Goal: Information Seeking & Learning: Learn about a topic

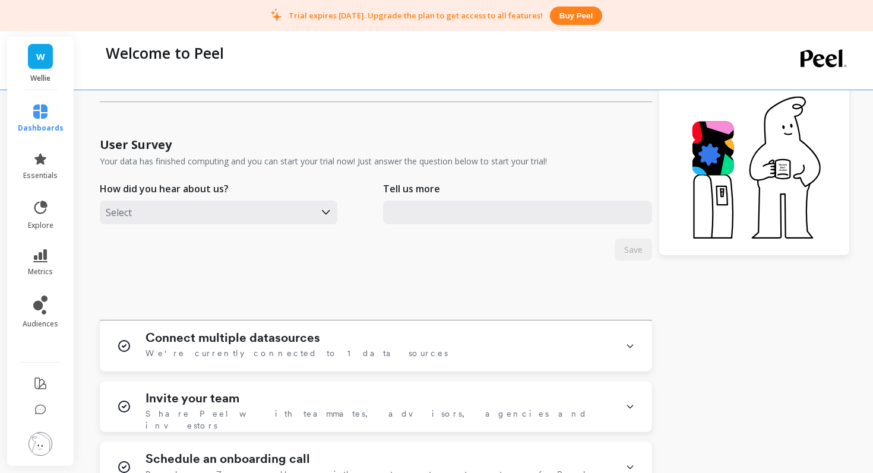
scroll to position [283, 0]
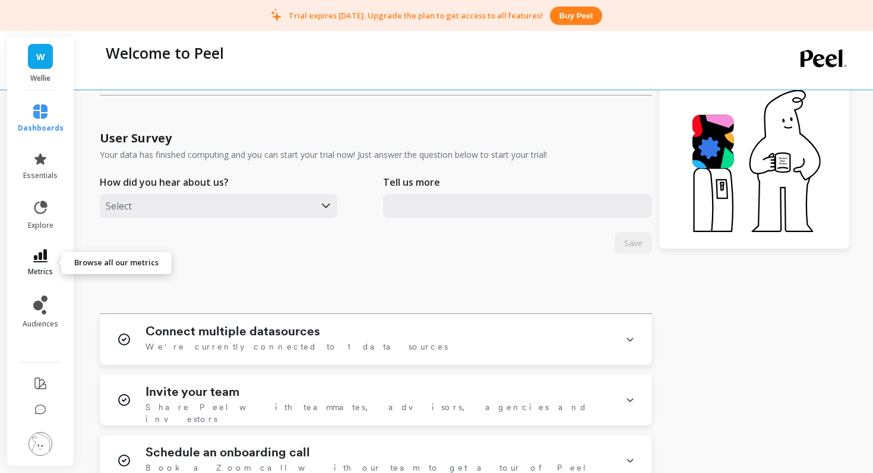
click at [28, 263] on link "metrics" at bounding box center [41, 262] width 46 height 27
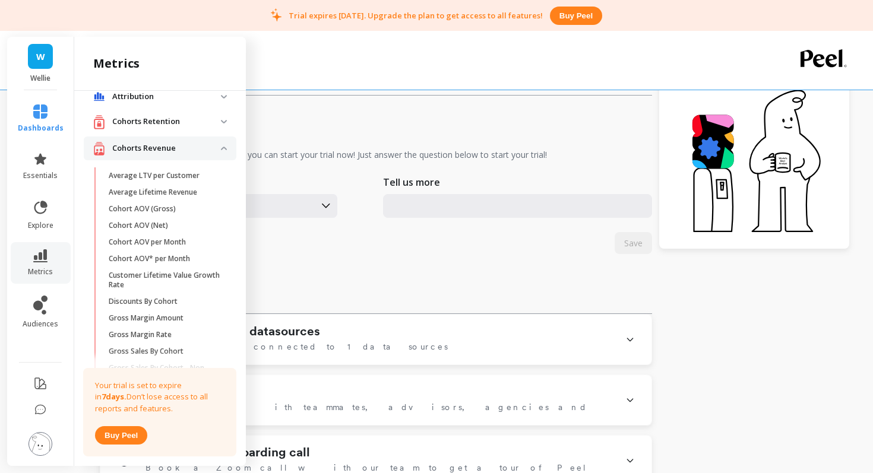
scroll to position [0, 0]
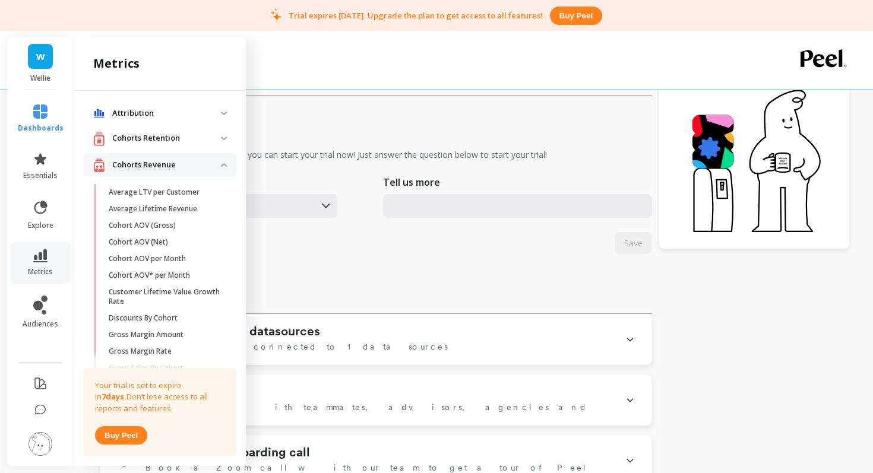
click at [151, 140] on p "Cohorts Retention" at bounding box center [166, 138] width 109 height 12
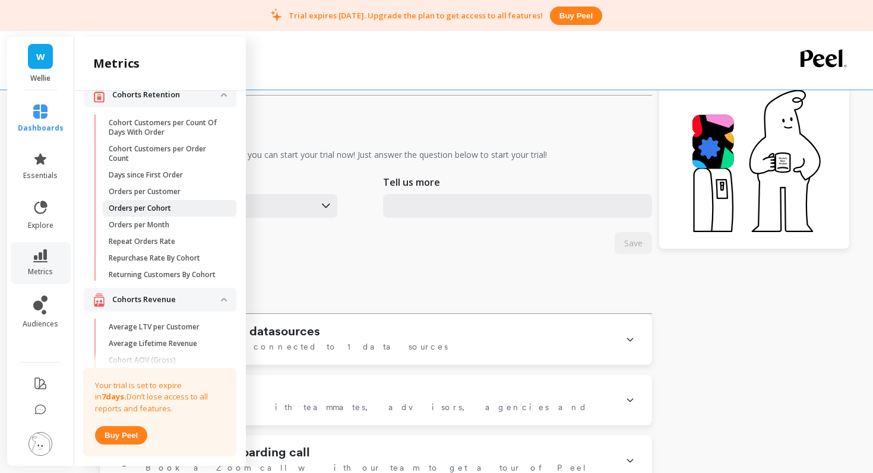
scroll to position [44, 0]
click at [173, 242] on p "Repeat Orders Rate" at bounding box center [142, 240] width 66 height 9
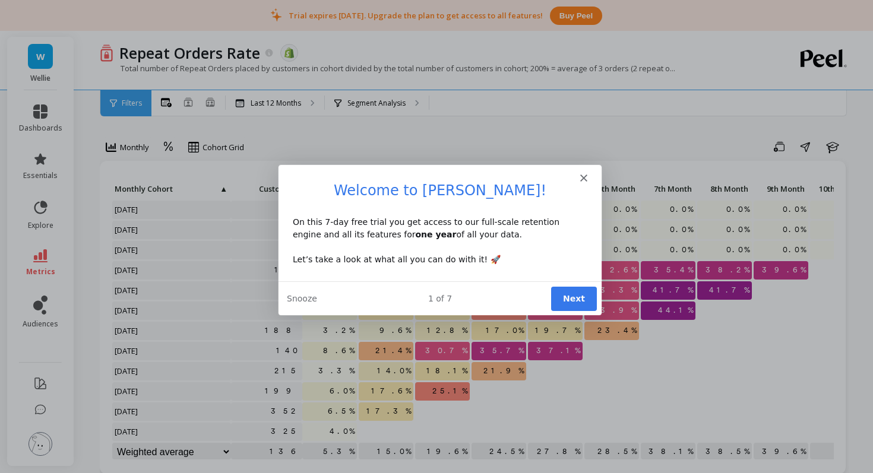
click at [568, 295] on button "Next" at bounding box center [573, 298] width 46 height 24
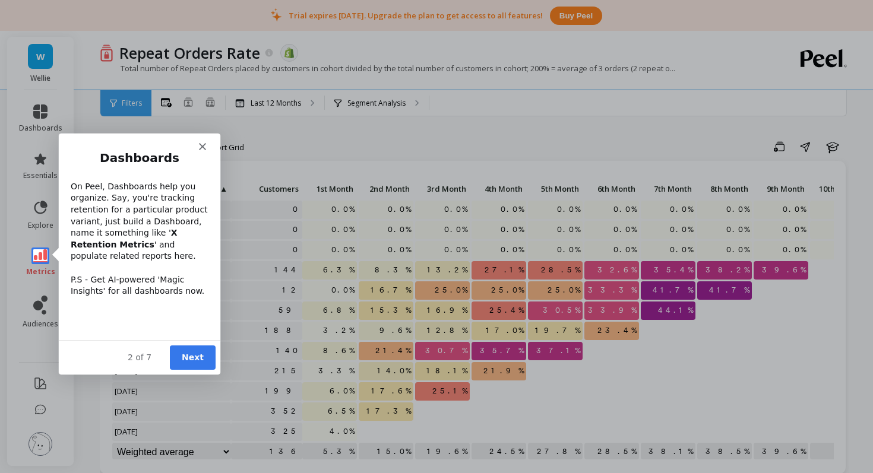
click at [197, 147] on div "Intercom messenger" at bounding box center [138, 141] width 161 height 17
click at [201, 353] on button "Next" at bounding box center [192, 357] width 46 height 24
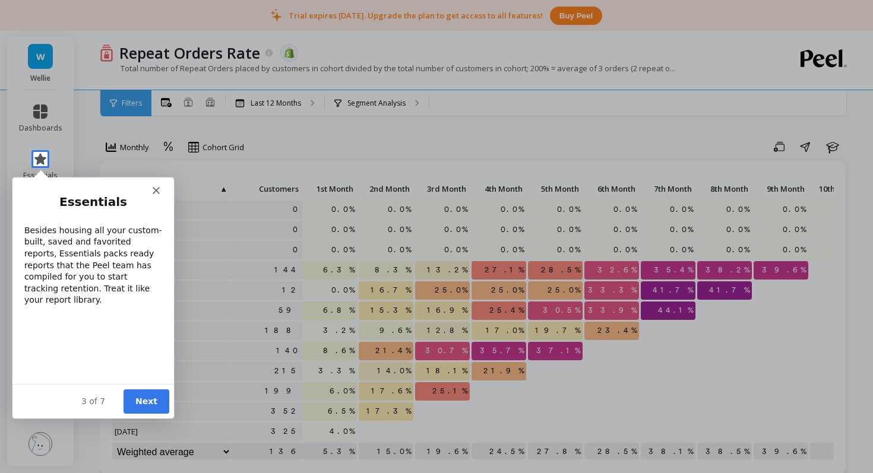
click at [151, 400] on button "Next" at bounding box center [146, 401] width 46 height 24
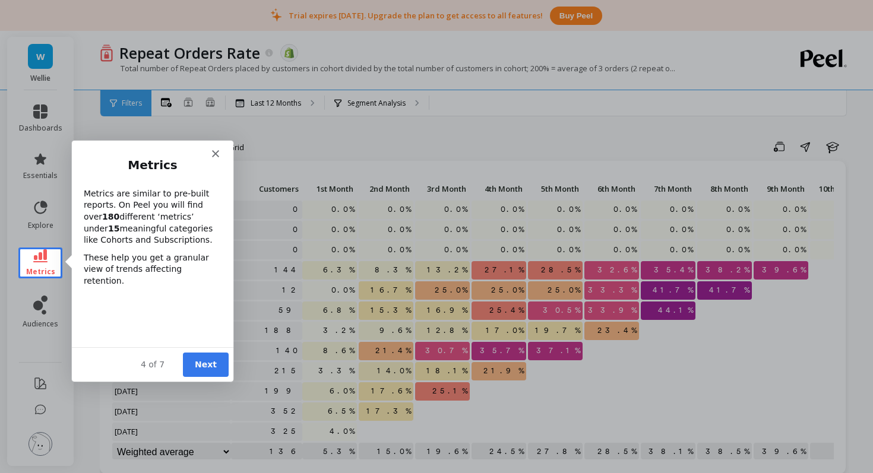
click at [205, 365] on button "Next" at bounding box center [205, 364] width 46 height 24
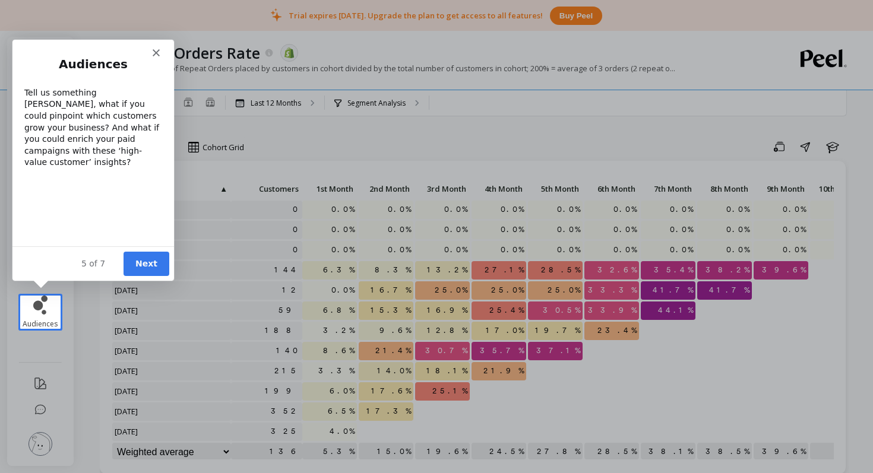
click at [155, 265] on button "Next" at bounding box center [146, 263] width 46 height 24
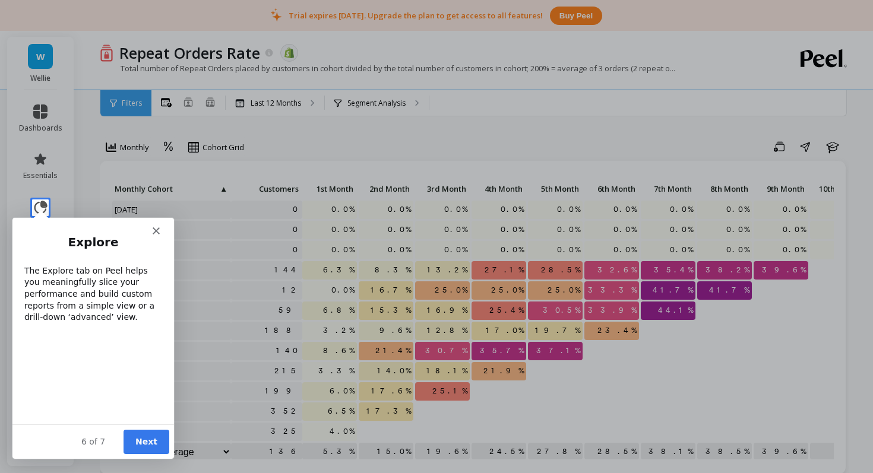
click at [144, 442] on button "Next" at bounding box center [146, 441] width 46 height 24
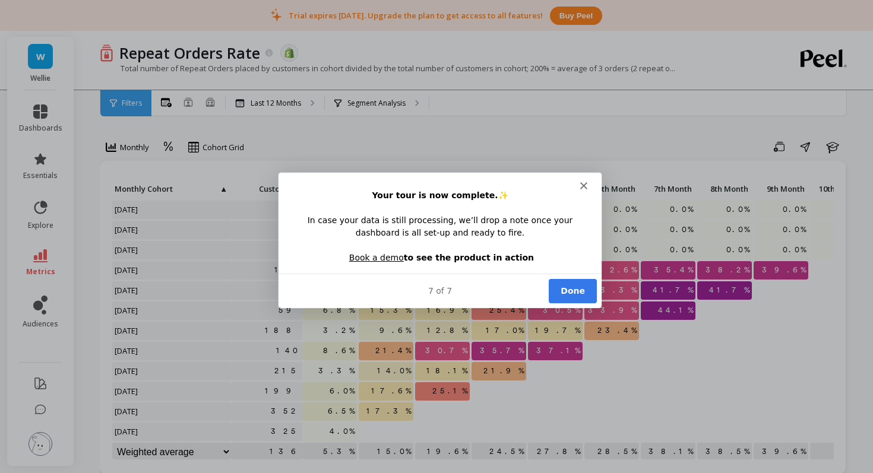
click at [581, 284] on button "Done" at bounding box center [572, 290] width 48 height 24
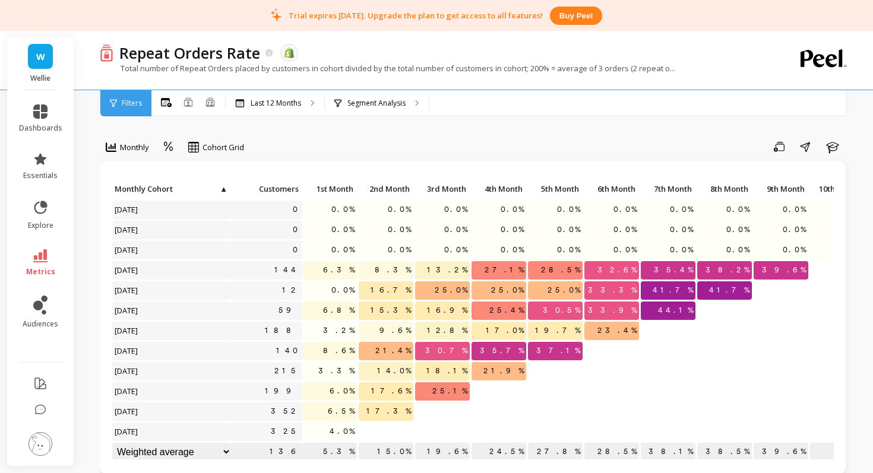
scroll to position [1, 0]
click at [220, 150] on span "Cohort Grid" at bounding box center [223, 147] width 42 height 11
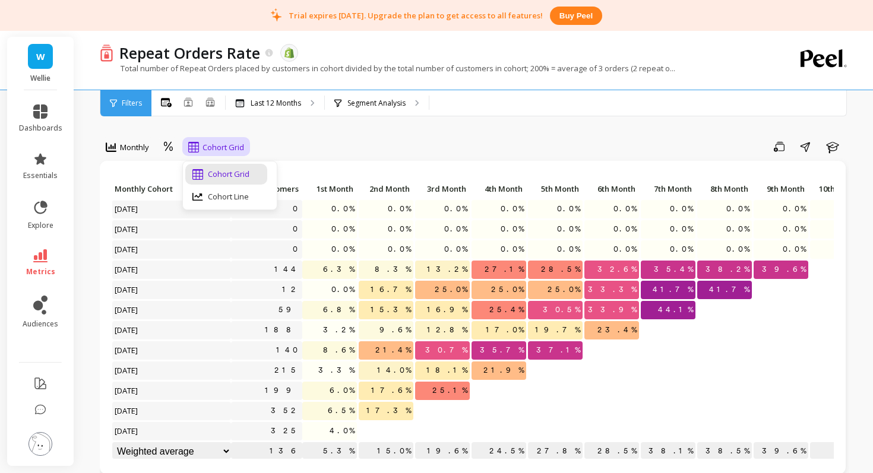
click at [220, 150] on span "Cohort Grid" at bounding box center [223, 147] width 42 height 11
click at [451, 392] on span "25.1%" at bounding box center [450, 391] width 40 height 18
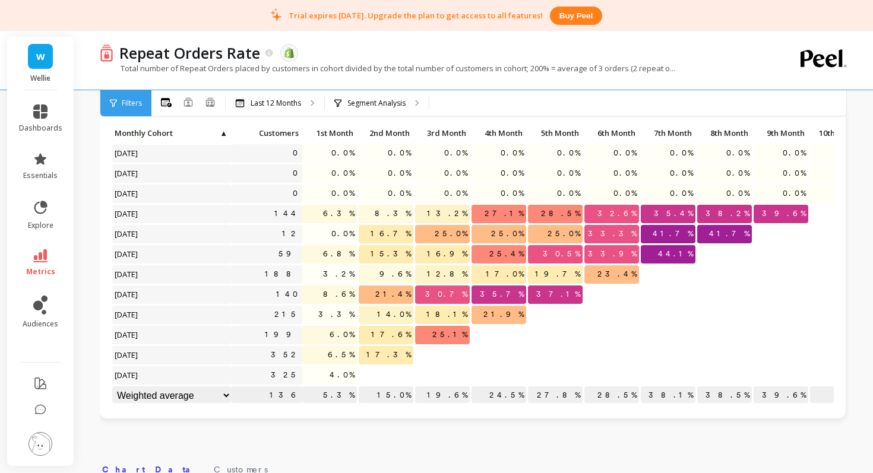
scroll to position [61, 0]
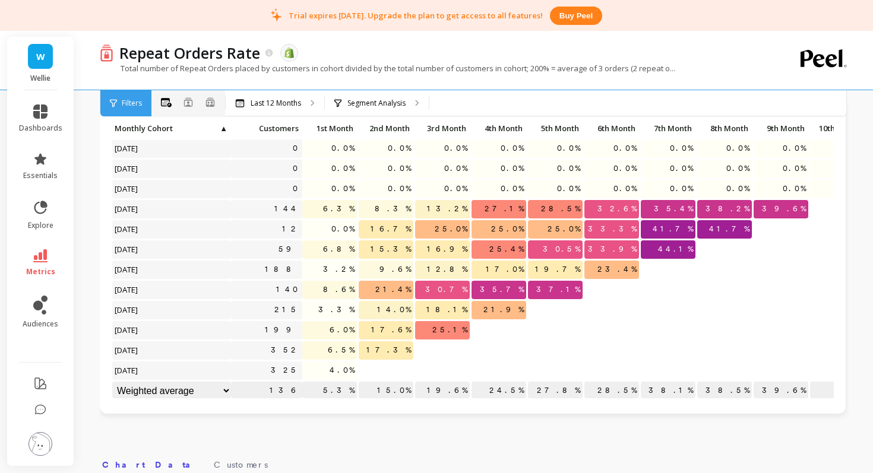
click at [193, 102] on div "All Months Single Cohort Combined Cohorts" at bounding box center [188, 103] width 74 height 15
click at [198, 104] on div "All Months Single Cohort Combined Cohorts" at bounding box center [188, 103] width 74 height 15
click at [145, 100] on div "Filters" at bounding box center [125, 103] width 51 height 26
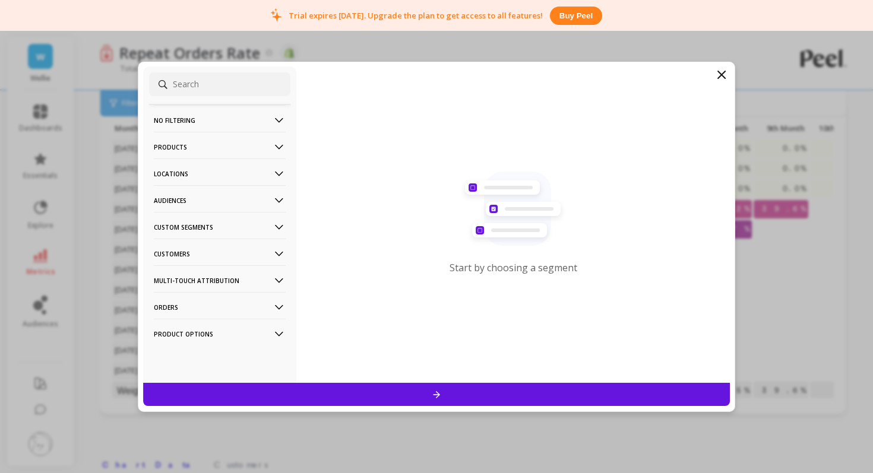
click at [283, 252] on icon at bounding box center [279, 254] width 13 height 13
click at [717, 74] on icon at bounding box center [721, 75] width 14 height 14
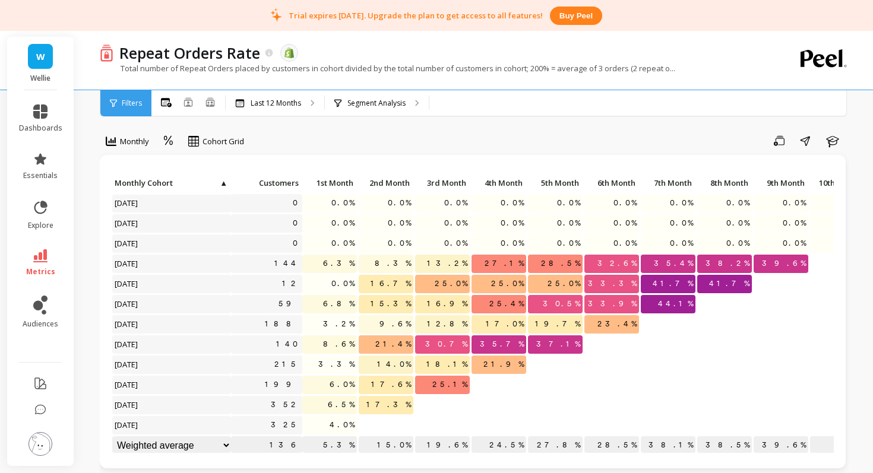
scroll to position [9, 0]
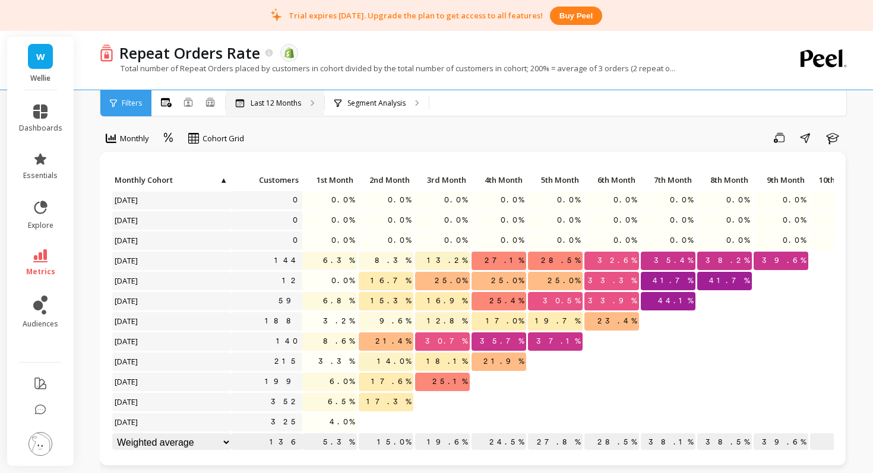
click at [302, 102] on div "Last 12 Months" at bounding box center [275, 103] width 99 height 26
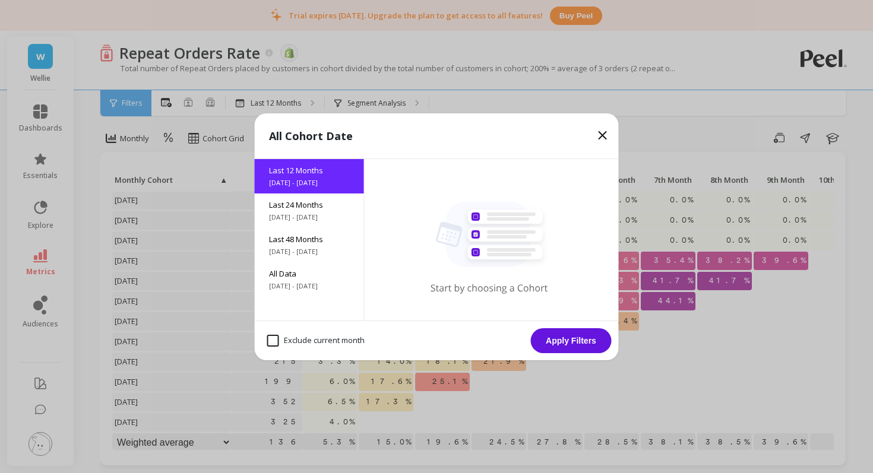
click at [600, 132] on icon at bounding box center [602, 135] width 7 height 7
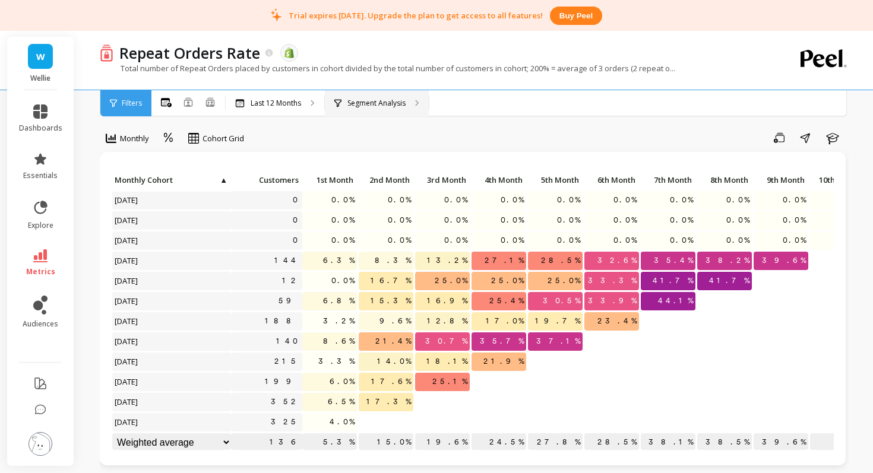
click at [390, 102] on p "Segment Analysis" at bounding box center [376, 103] width 58 height 9
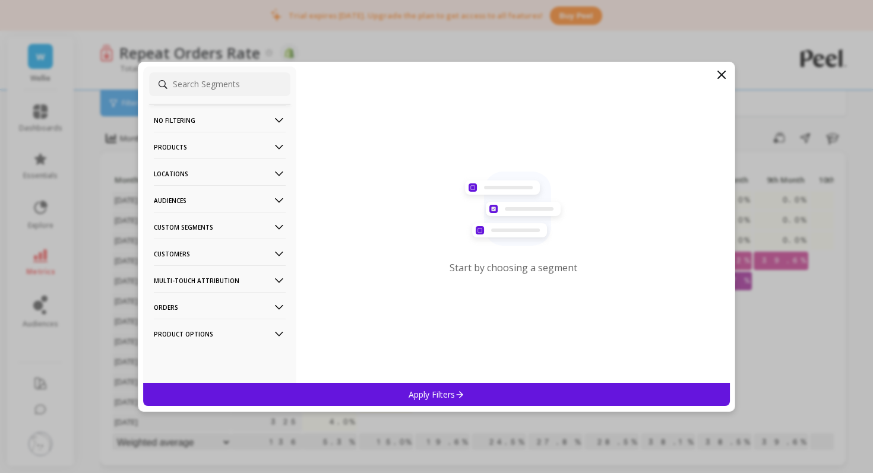
click at [724, 77] on icon at bounding box center [721, 75] width 14 height 14
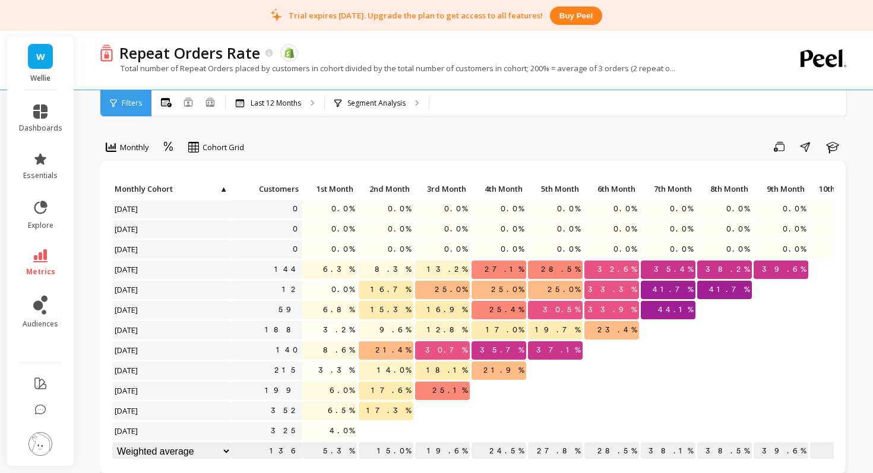
scroll to position [0, 0]
click at [268, 54] on icon at bounding box center [269, 53] width 8 height 8
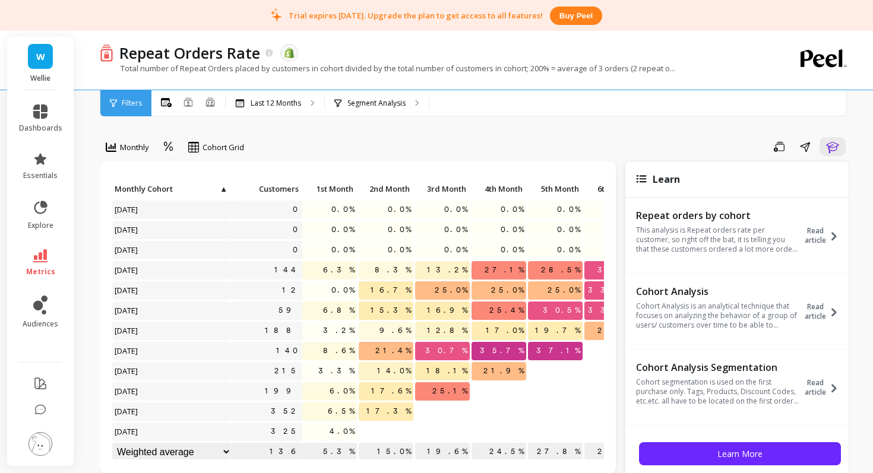
click at [714, 142] on div "Save Share Learn" at bounding box center [550, 146] width 597 height 19
click at [125, 151] on span "Monthly" at bounding box center [134, 147] width 29 height 11
click at [677, 143] on div "Save Share Learn" at bounding box center [550, 146] width 597 height 19
click at [177, 145] on div at bounding box center [169, 147] width 18 height 20
click at [214, 148] on span "Cohort Grid" at bounding box center [223, 147] width 42 height 11
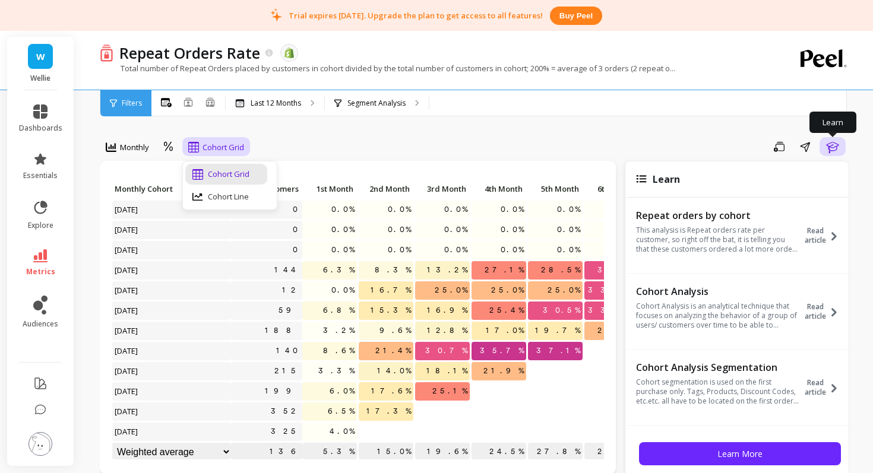
click at [828, 146] on icon "button" at bounding box center [832, 147] width 12 height 11
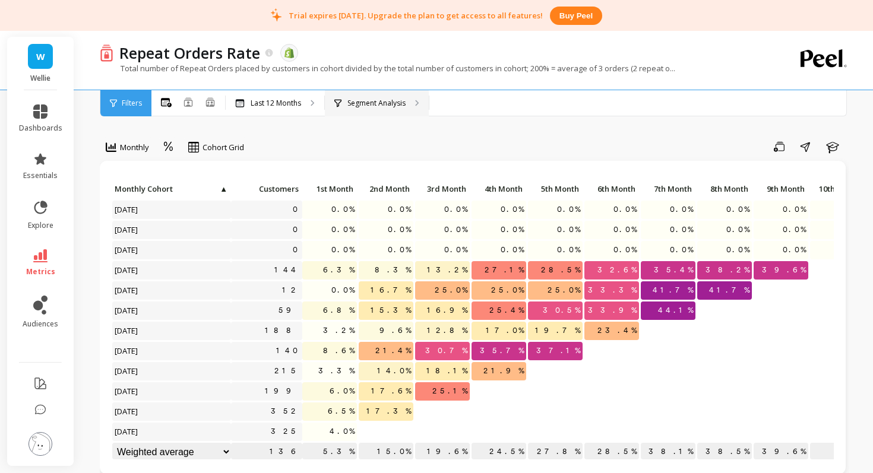
click at [380, 101] on p "Segment Analysis" at bounding box center [376, 103] width 58 height 9
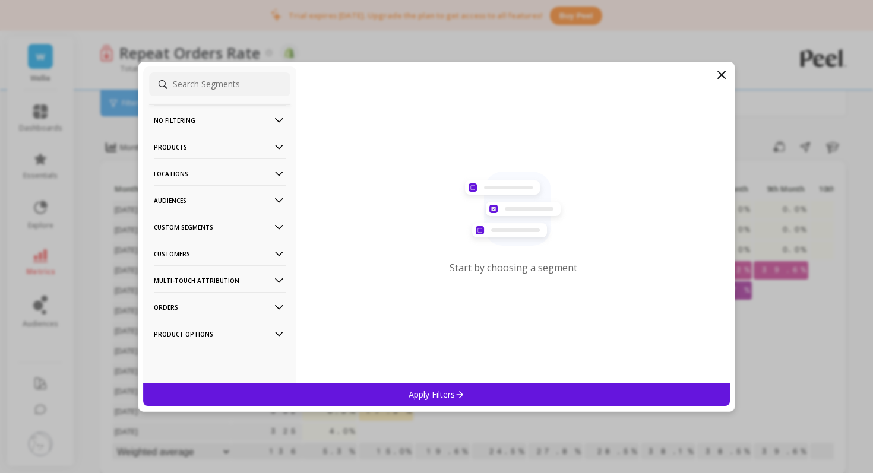
click at [718, 72] on icon at bounding box center [721, 75] width 14 height 14
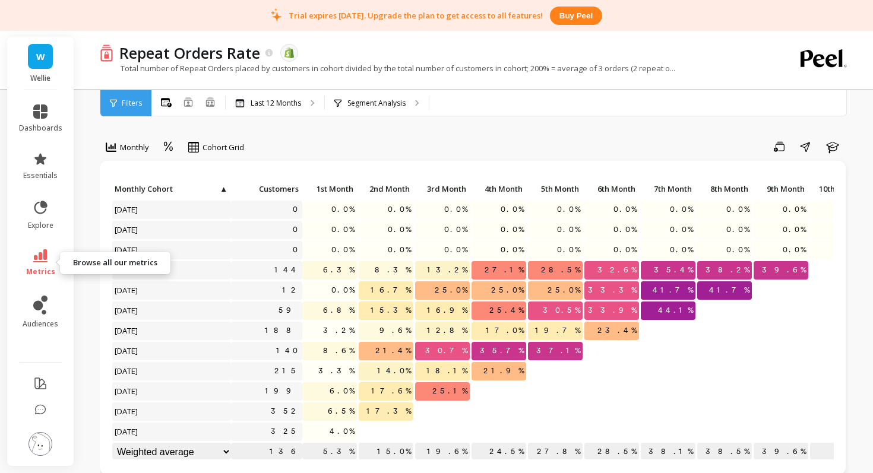
click at [43, 256] on icon at bounding box center [40, 255] width 14 height 13
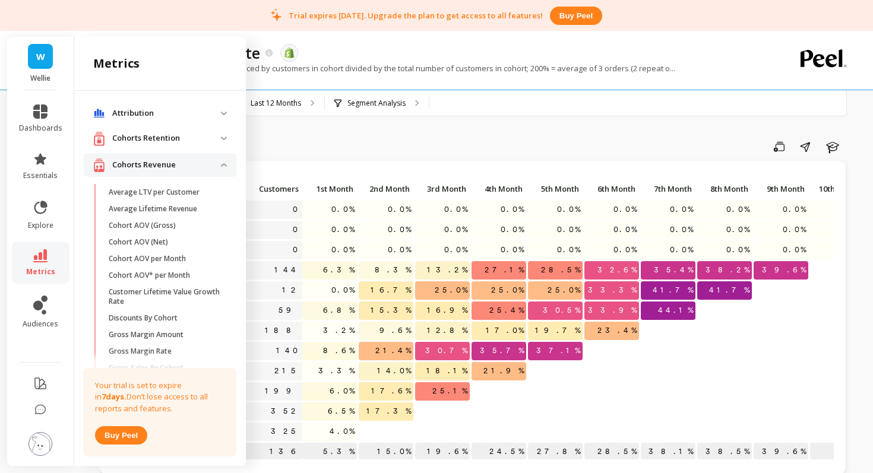
click at [225, 138] on img at bounding box center [224, 139] width 6 height 4
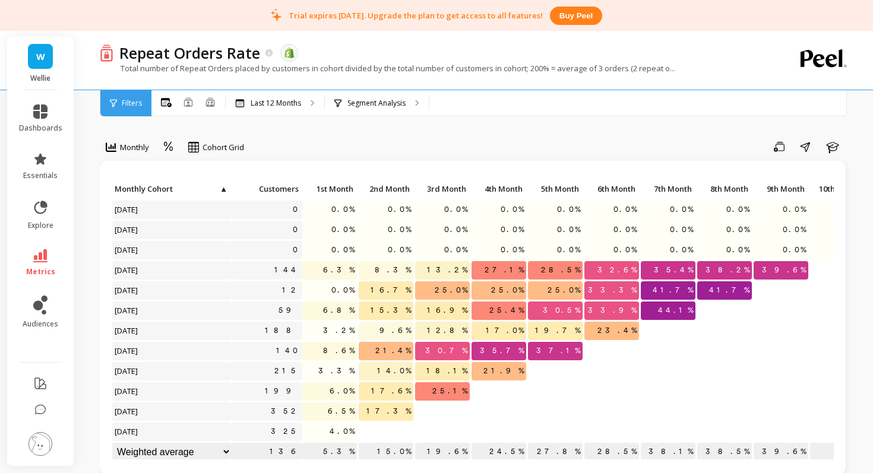
click at [393, 410] on span "17.3%" at bounding box center [388, 412] width 49 height 18
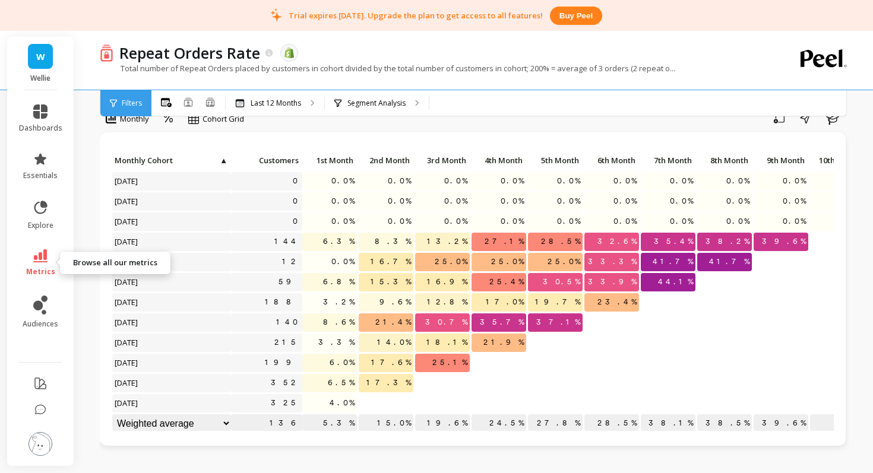
click at [40, 256] on icon at bounding box center [40, 255] width 14 height 13
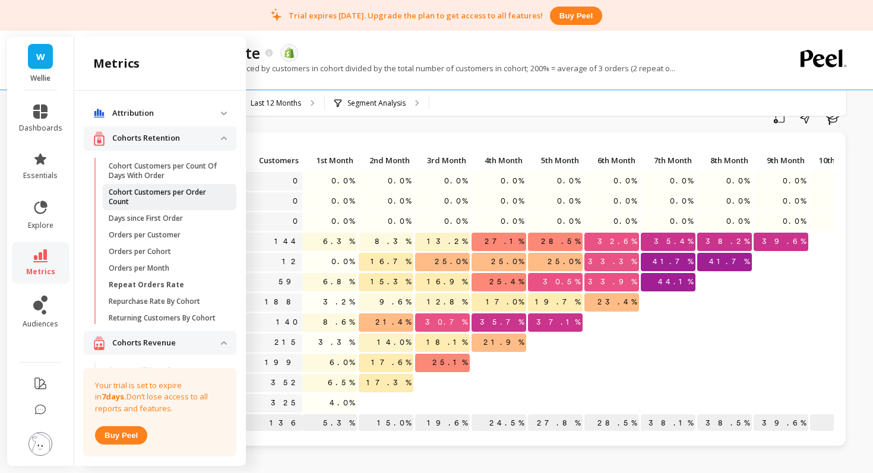
click at [186, 202] on p "Cohort Customers per Order Count" at bounding box center [165, 197] width 113 height 19
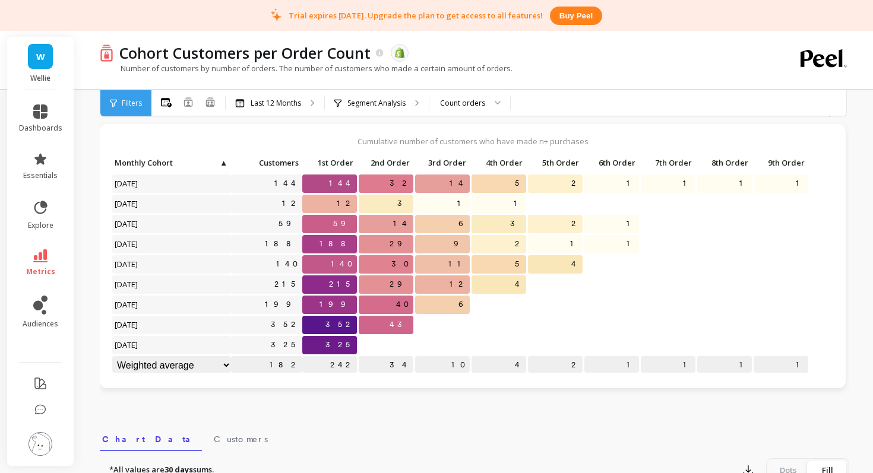
scroll to position [41, 0]
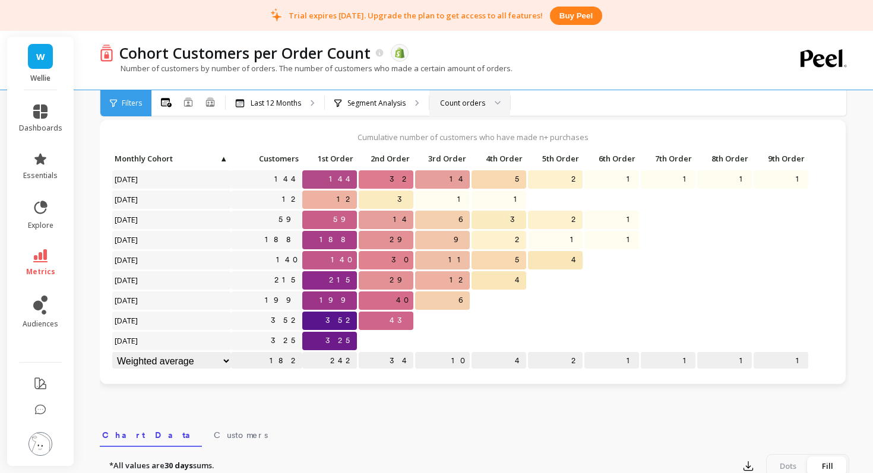
click at [471, 102] on div "Count orders" at bounding box center [462, 102] width 45 height 11
click at [275, 106] on p "Last 12 Months" at bounding box center [276, 103] width 50 height 9
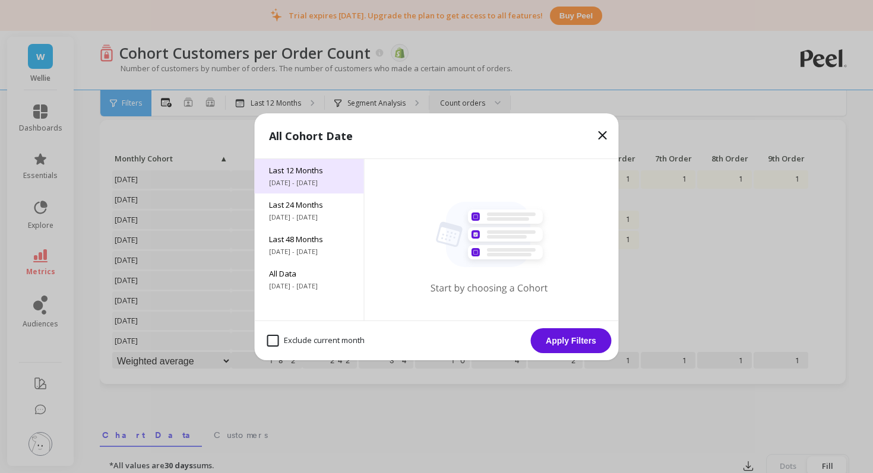
click at [306, 176] on div "Last 12 Months [DATE] - [DATE]" at bounding box center [309, 176] width 109 height 34
click at [600, 134] on icon at bounding box center [602, 135] width 14 height 14
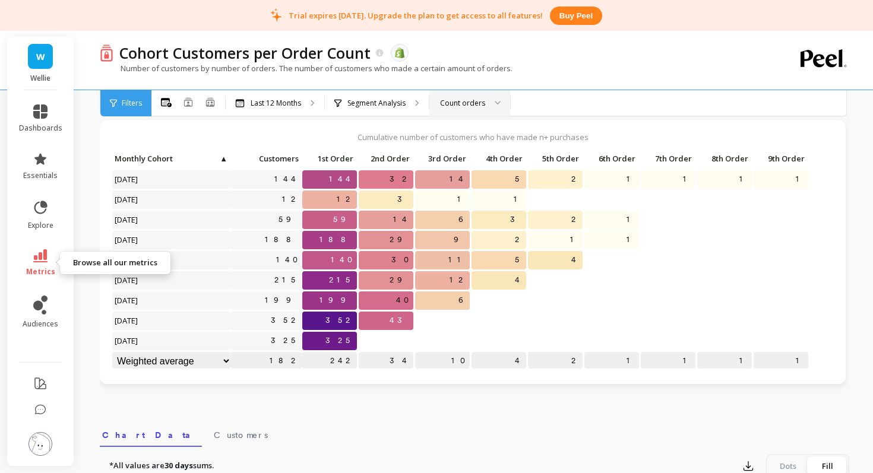
click at [35, 259] on icon at bounding box center [40, 255] width 14 height 13
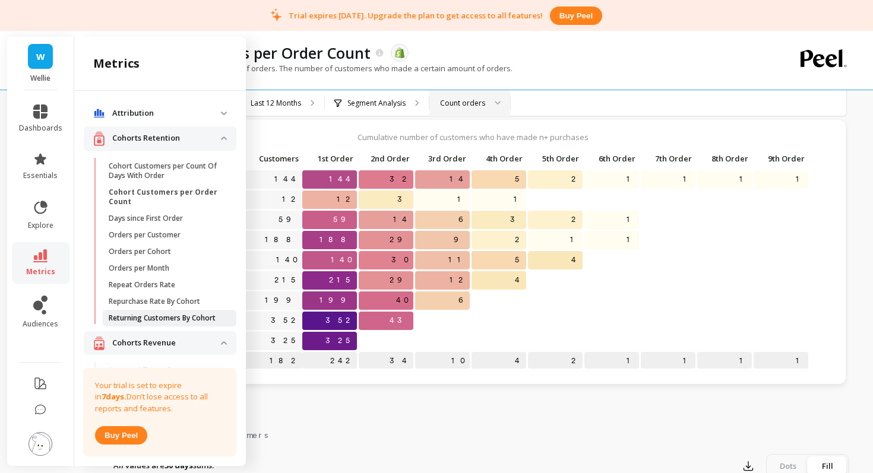
click at [153, 316] on p "Returning Customers By Cohort" at bounding box center [162, 317] width 107 height 9
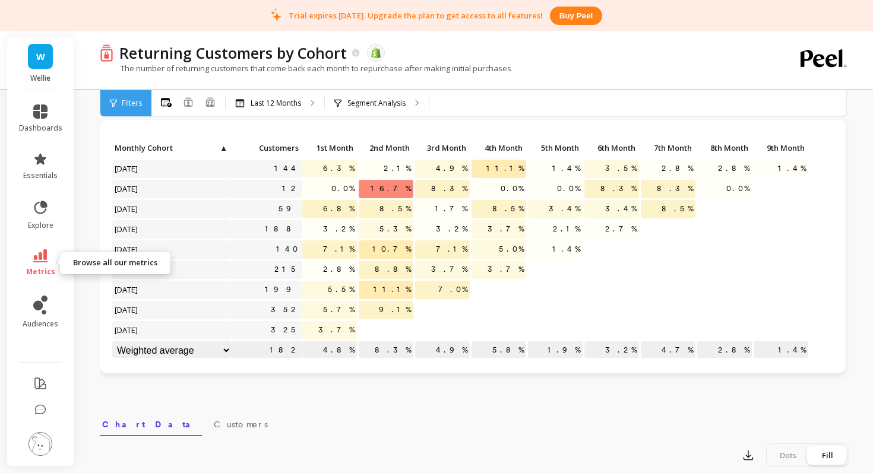
click at [56, 275] on link "metrics" at bounding box center [40, 262] width 43 height 27
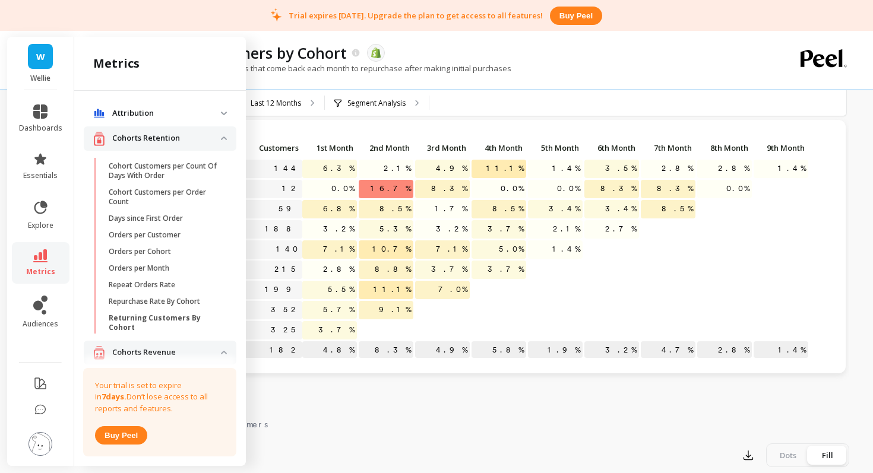
click at [378, 311] on p "9.1%" at bounding box center [386, 310] width 55 height 18
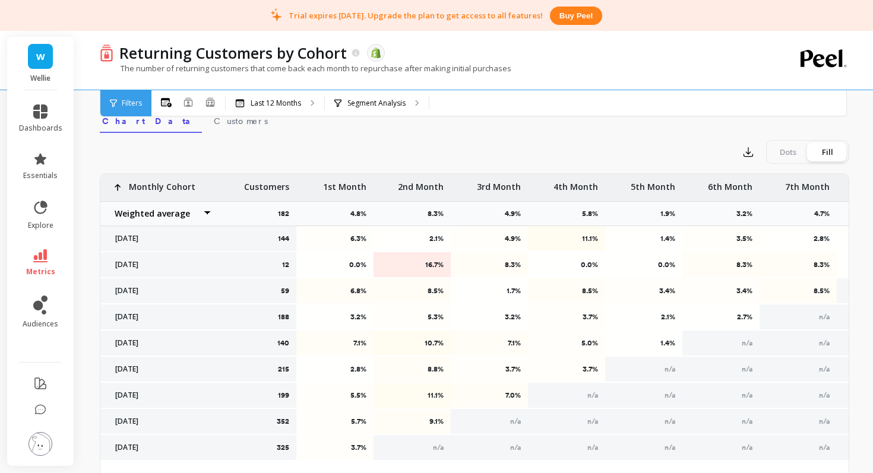
scroll to position [346, 0]
click at [408, 414] on div "9.1%" at bounding box center [411, 420] width 77 height 25
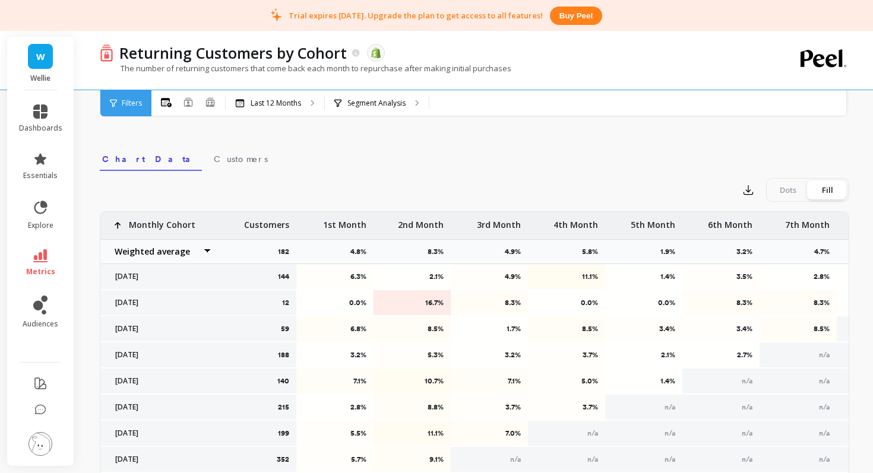
scroll to position [299, 0]
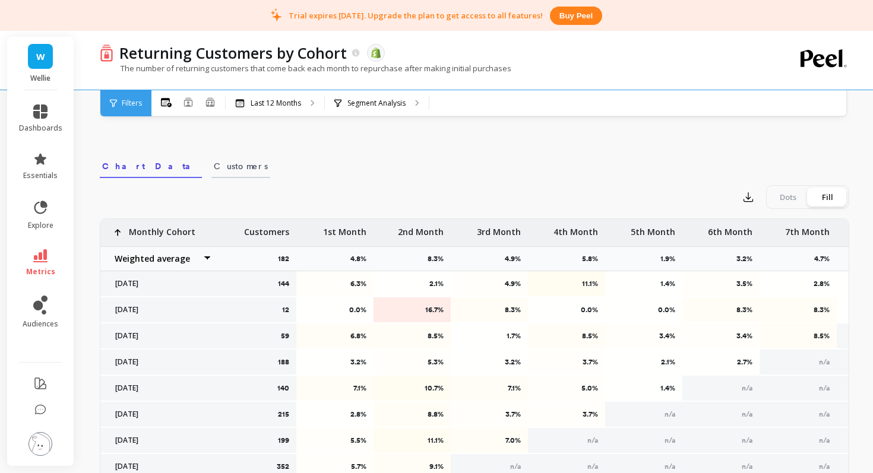
click at [214, 163] on span "Customers" at bounding box center [241, 166] width 54 height 12
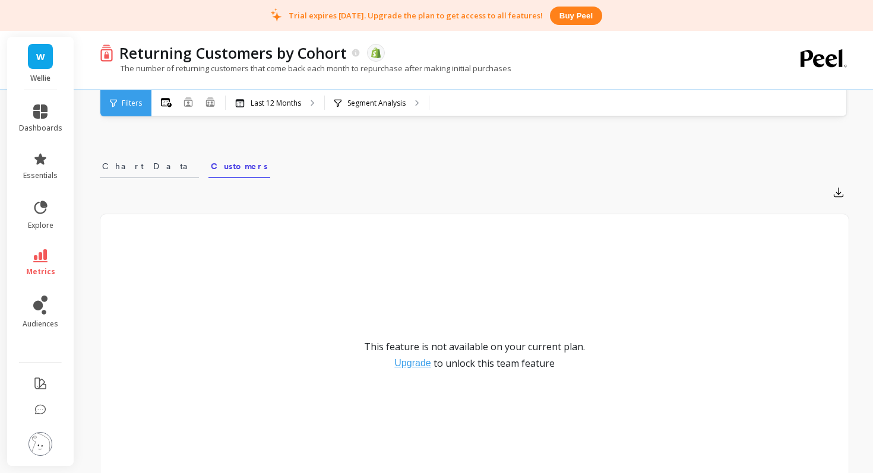
click at [133, 163] on span "Chart Data" at bounding box center [149, 166] width 94 height 12
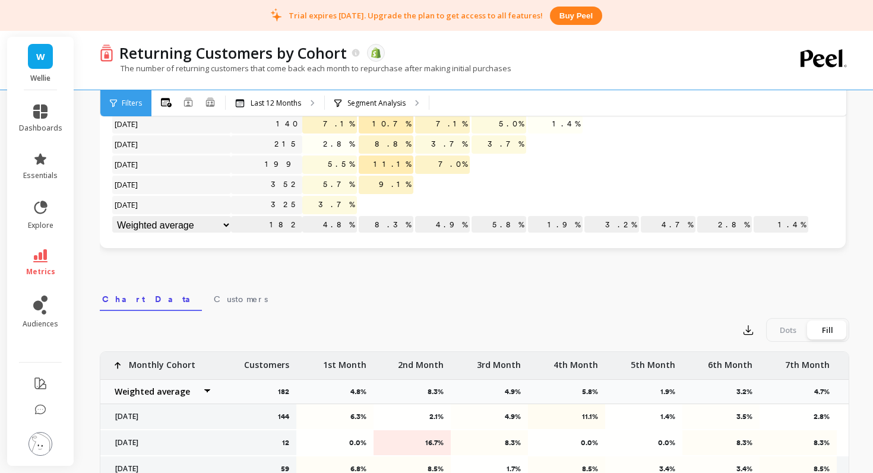
scroll to position [77, 0]
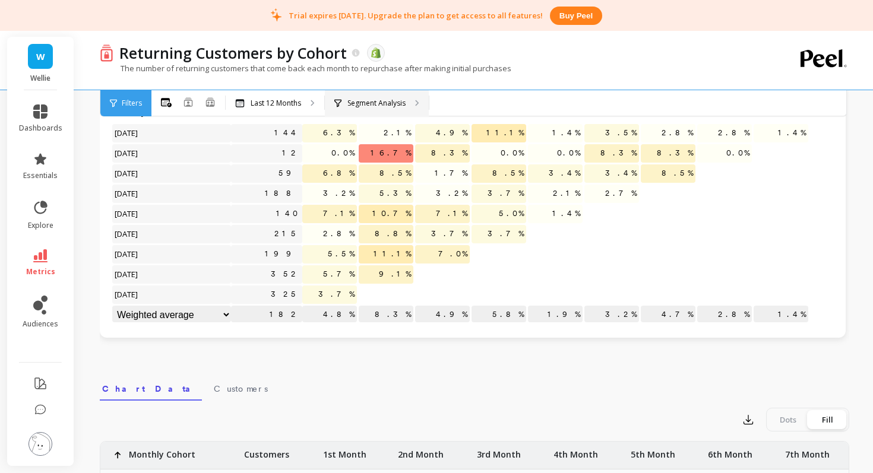
click at [376, 99] on p "Segment Analysis" at bounding box center [376, 103] width 58 height 9
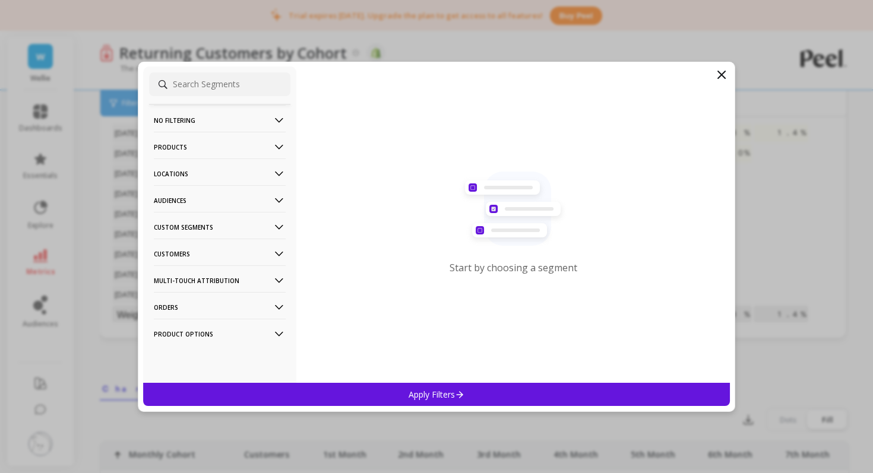
click at [277, 331] on Options-icon at bounding box center [279, 334] width 13 height 13
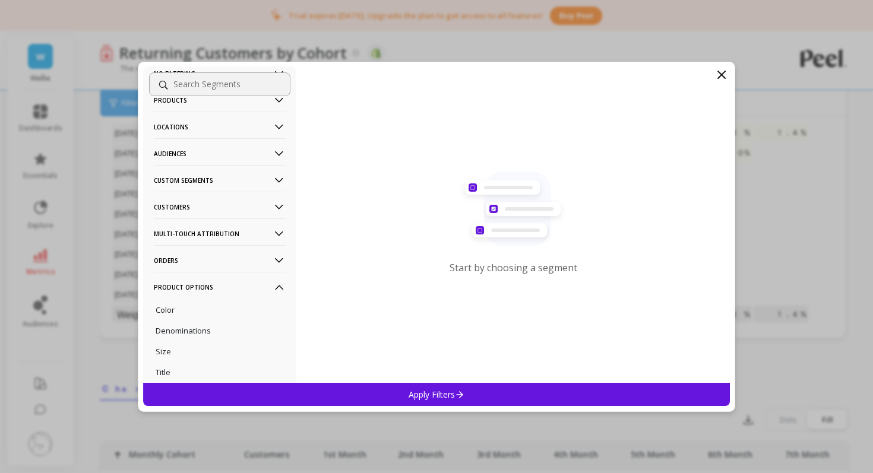
scroll to position [89, 0]
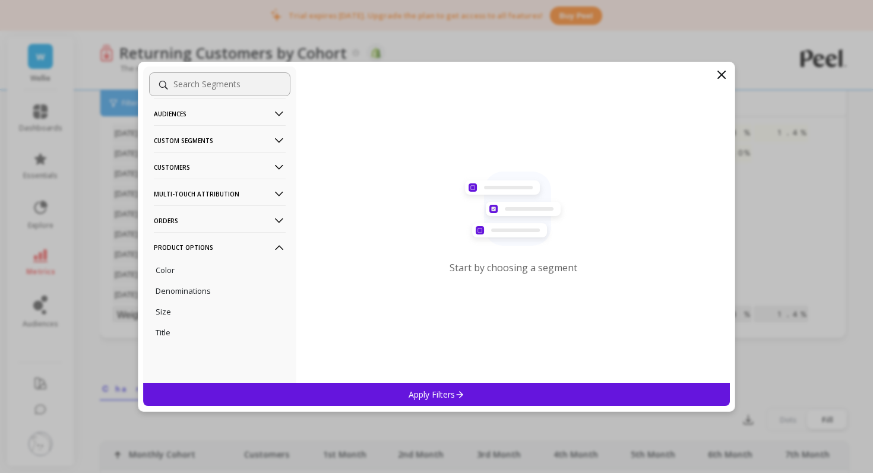
click at [278, 241] on Options-icon at bounding box center [279, 247] width 13 height 13
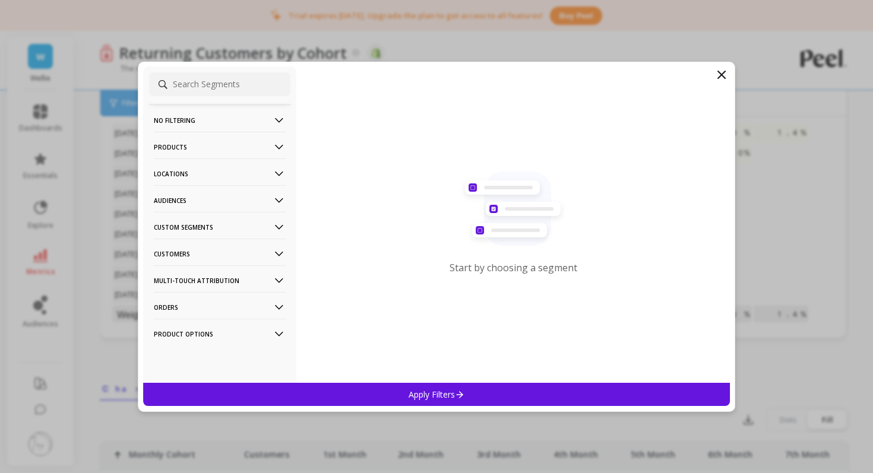
click at [280, 308] on icon at bounding box center [279, 307] width 8 height 5
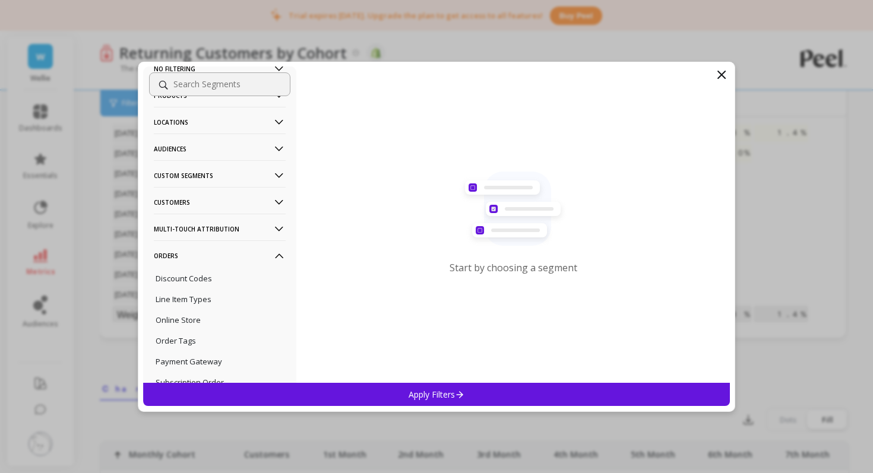
scroll to position [51, 0]
click at [280, 255] on icon at bounding box center [279, 256] width 13 height 13
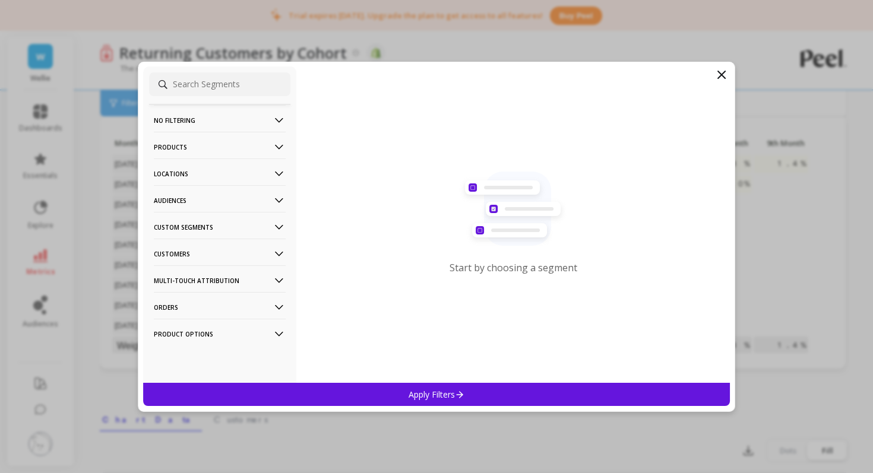
scroll to position [0, 0]
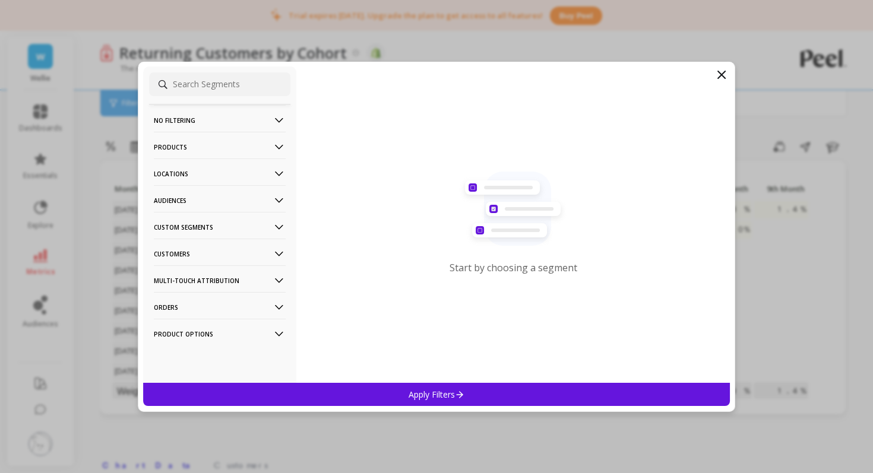
click at [280, 191] on p "Audiences" at bounding box center [220, 200] width 132 height 30
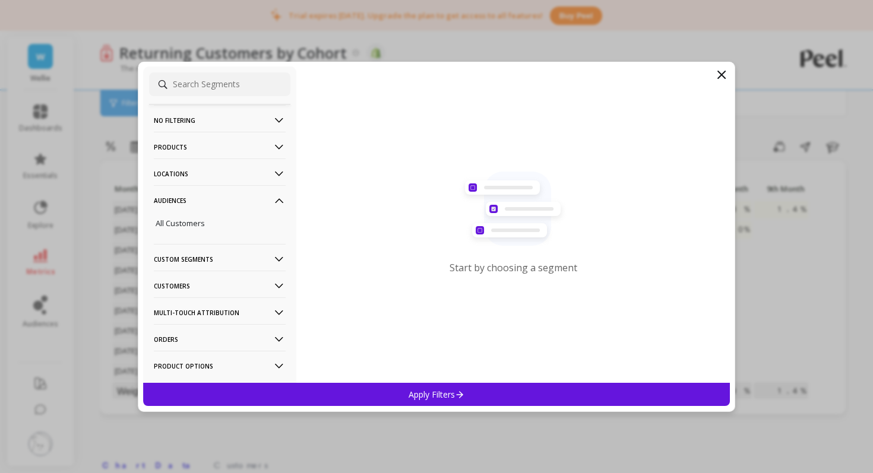
click at [280, 191] on p "Audiences" at bounding box center [220, 200] width 132 height 30
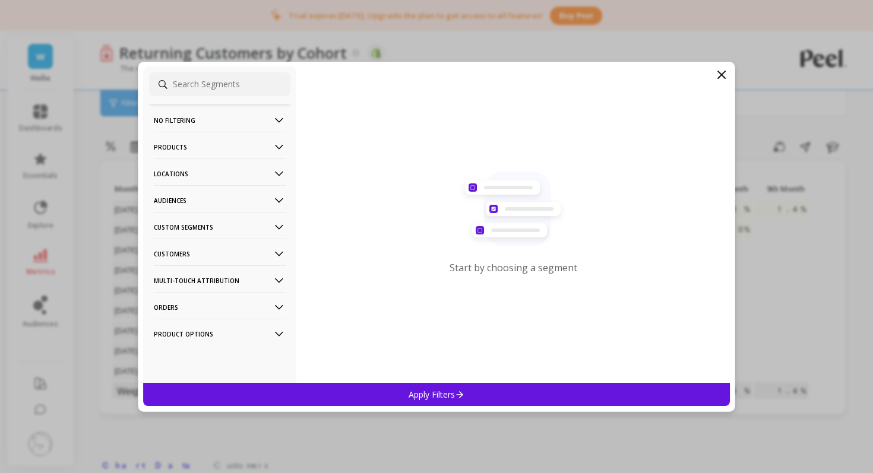
click at [283, 246] on p "Customers" at bounding box center [220, 254] width 132 height 30
click at [276, 252] on icon at bounding box center [279, 254] width 13 height 13
click at [279, 218] on p "Custom Segments" at bounding box center [220, 227] width 132 height 30
click at [278, 218] on p "Custom Segments" at bounding box center [220, 227] width 132 height 30
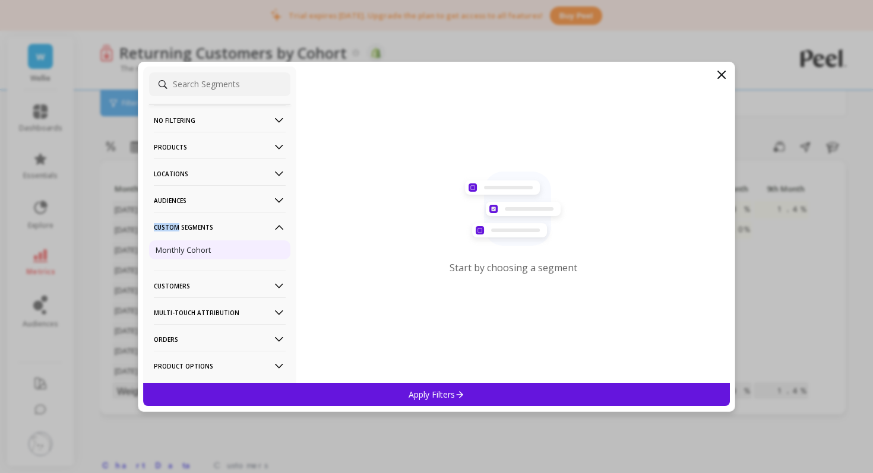
click at [250, 242] on div "Monthly Cohort" at bounding box center [219, 249] width 141 height 19
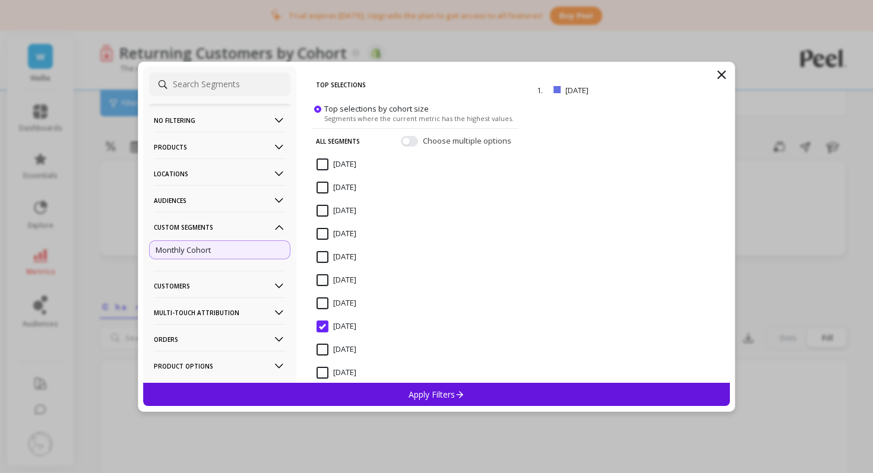
scroll to position [25, 0]
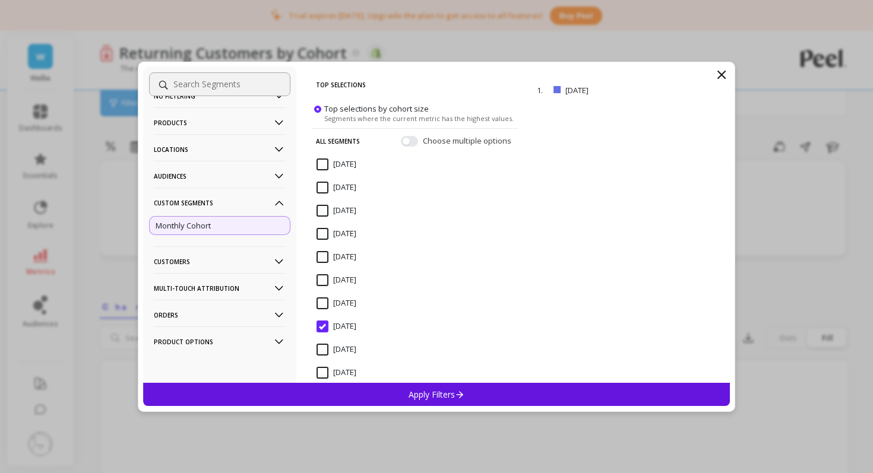
click at [274, 289] on Attribution-icon at bounding box center [279, 288] width 13 height 13
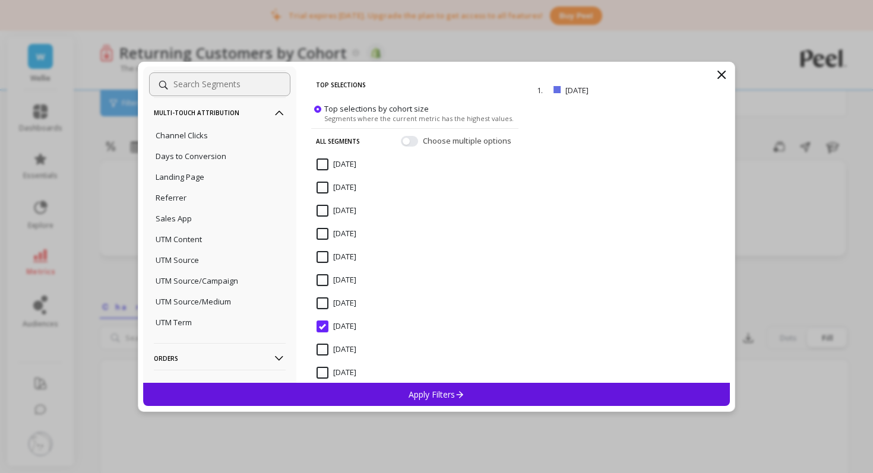
scroll to position [250, 0]
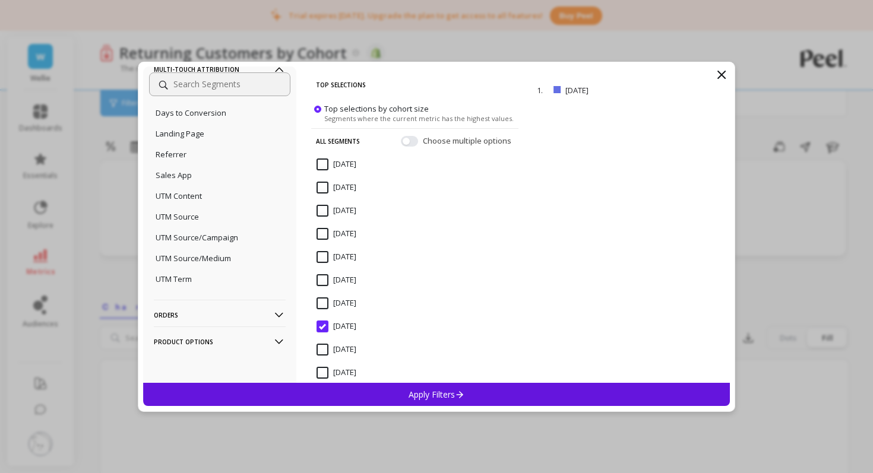
click at [274, 306] on p "Orders" at bounding box center [220, 315] width 132 height 30
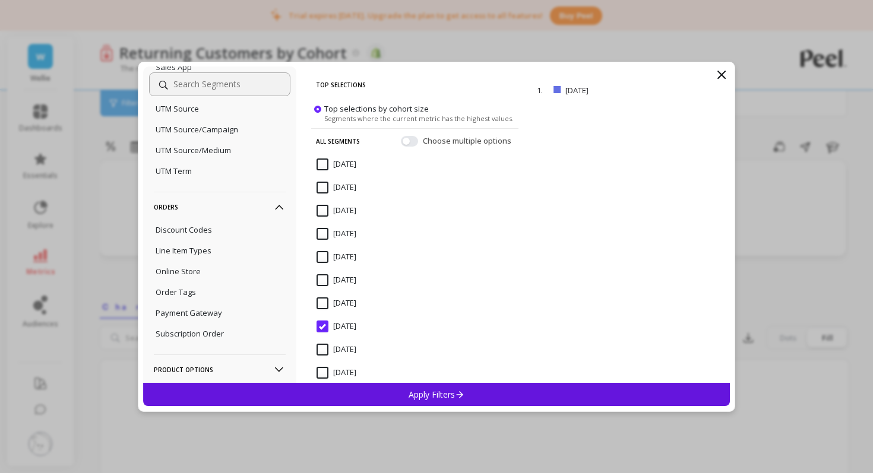
scroll to position [389, 0]
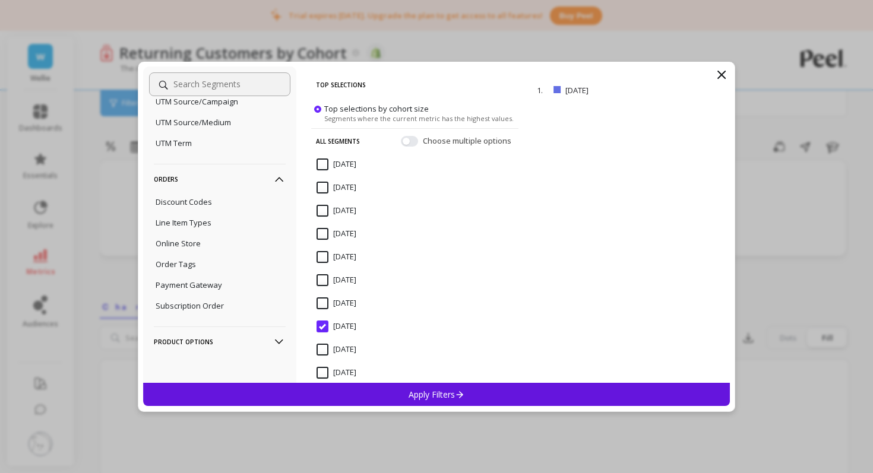
click at [714, 77] on icon at bounding box center [721, 75] width 14 height 14
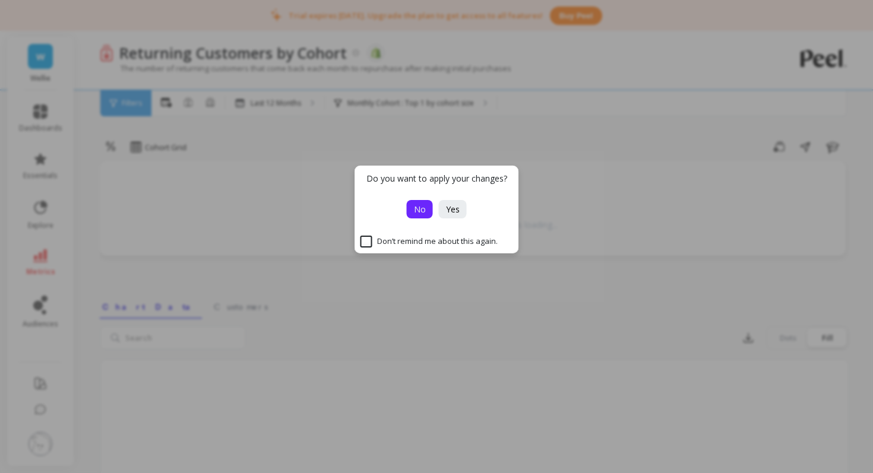
click at [412, 209] on button "No" at bounding box center [420, 209] width 26 height 18
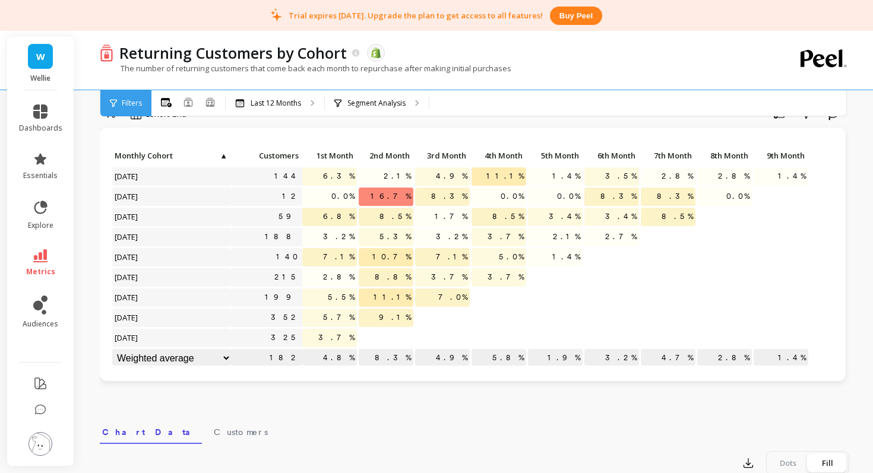
scroll to position [34, 0]
click at [49, 256] on link "metrics" at bounding box center [40, 262] width 43 height 27
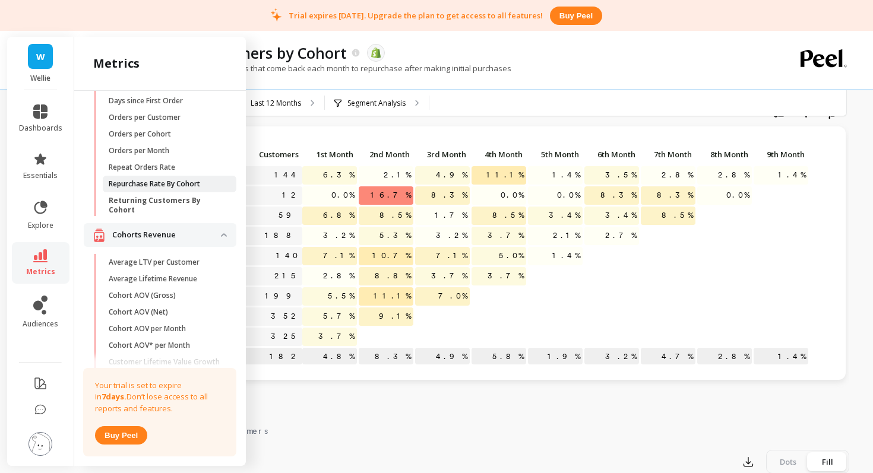
scroll to position [130, 0]
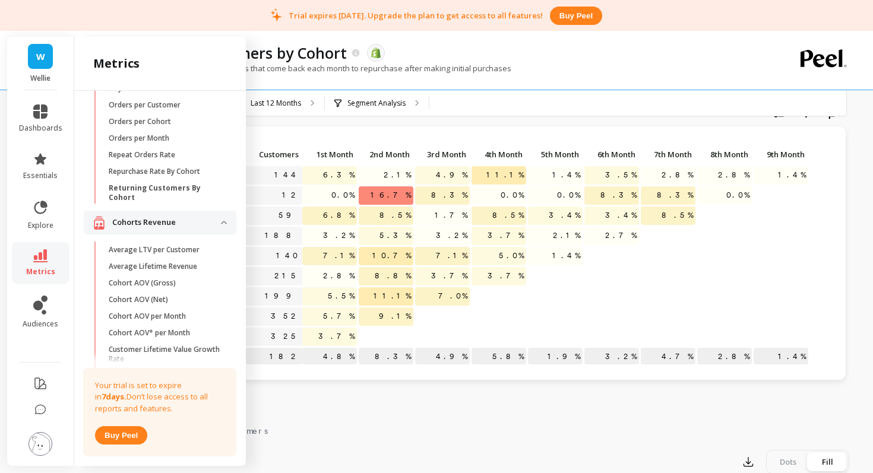
click at [221, 211] on revenue "Cohorts Revenue" at bounding box center [160, 223] width 153 height 24
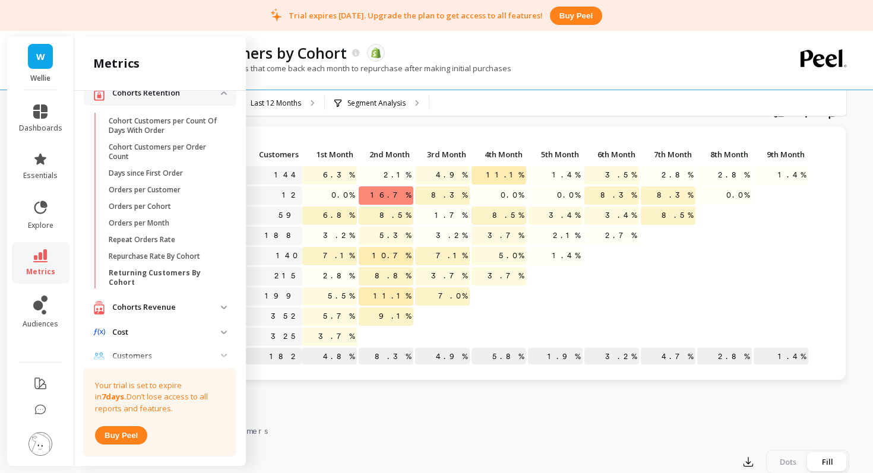
scroll to position [42, 0]
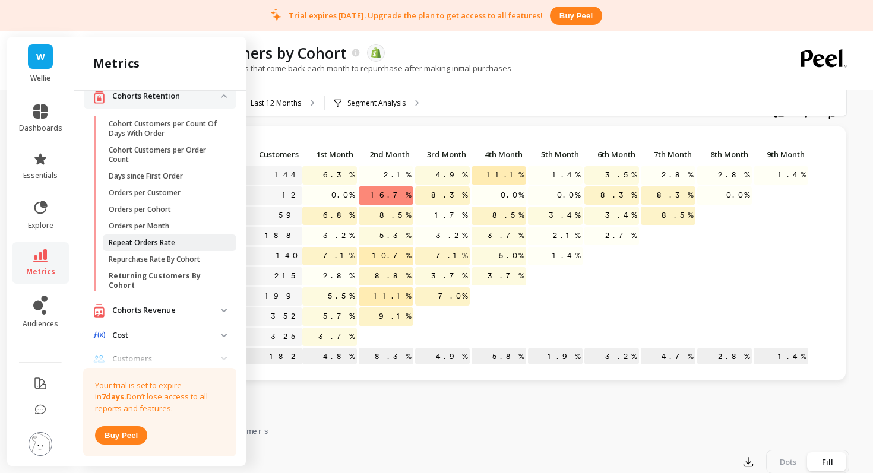
click at [177, 245] on span "Repeat Orders Rate" at bounding box center [165, 242] width 113 height 9
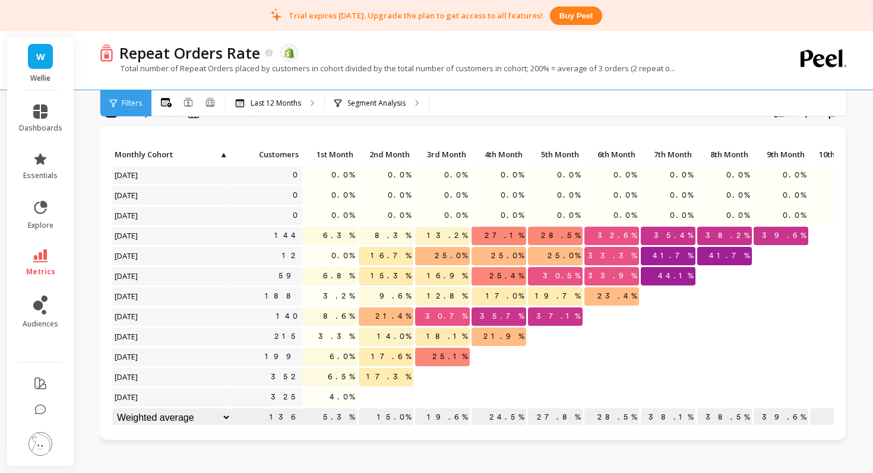
click at [395, 353] on span "17.6%" at bounding box center [391, 357] width 45 height 18
click at [209, 104] on icon at bounding box center [210, 102] width 11 height 10
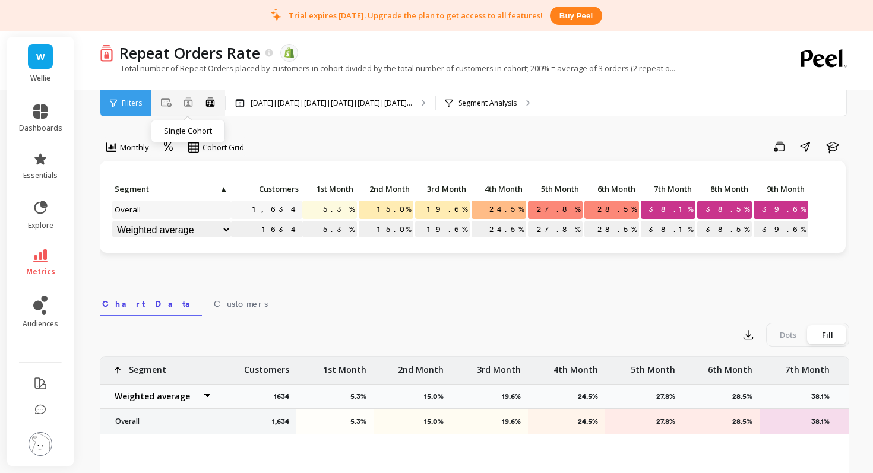
click at [191, 102] on icon at bounding box center [187, 101] width 9 height 9
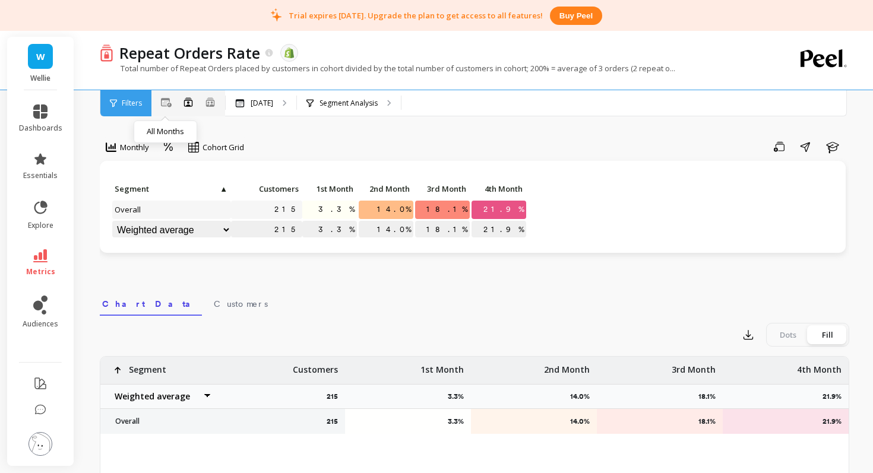
click at [168, 98] on icon at bounding box center [166, 102] width 11 height 9
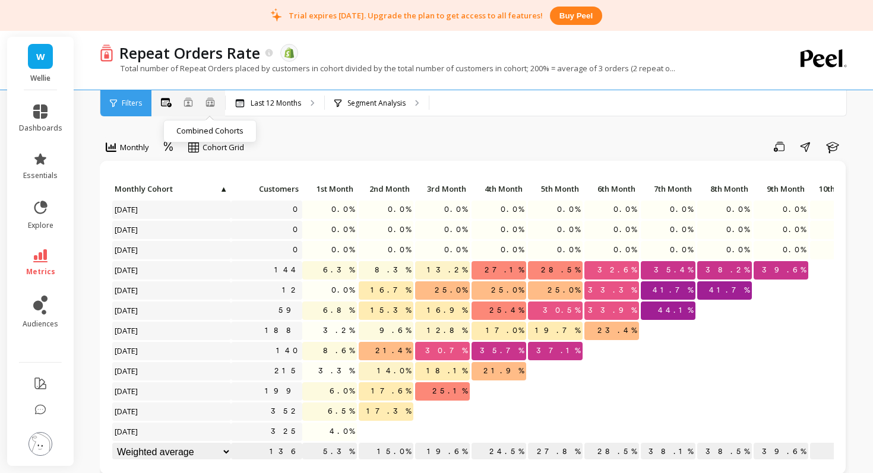
click at [209, 102] on ellipse at bounding box center [208, 103] width 2 height 2
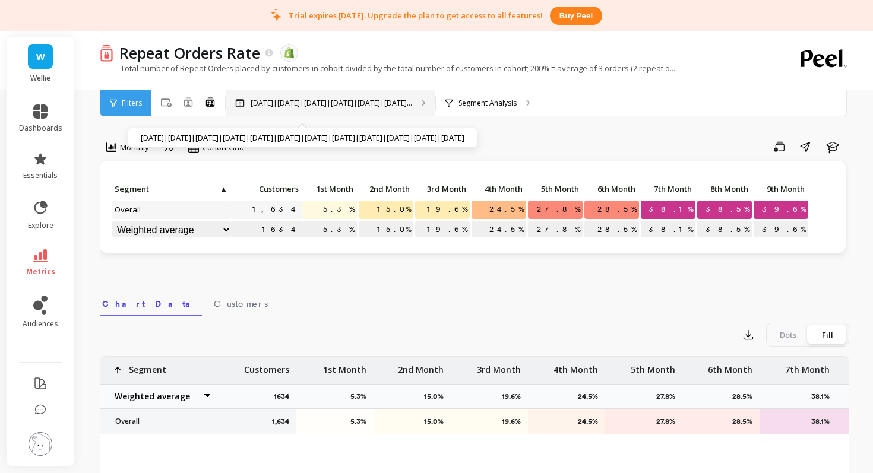
click at [283, 106] on p "[DATE]|[DATE]|[DATE]|[DATE]|[DATE]|[DATE]..." at bounding box center [331, 103] width 161 height 9
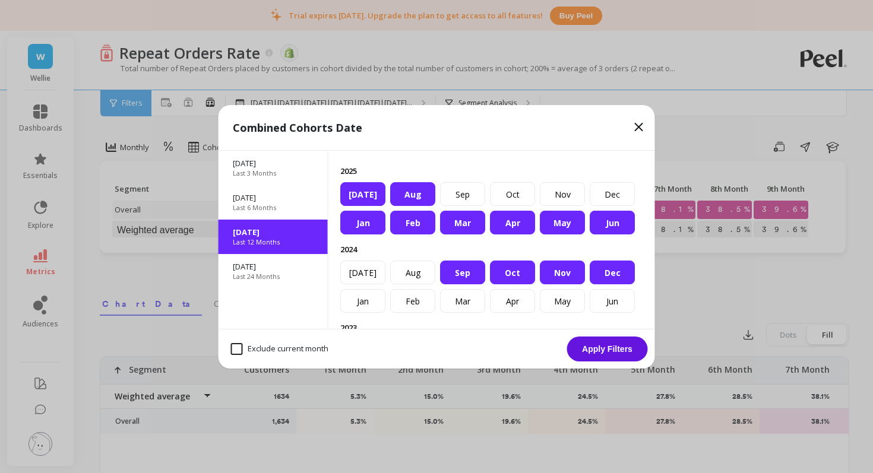
click at [363, 197] on div "[DATE]" at bounding box center [362, 194] width 45 height 24
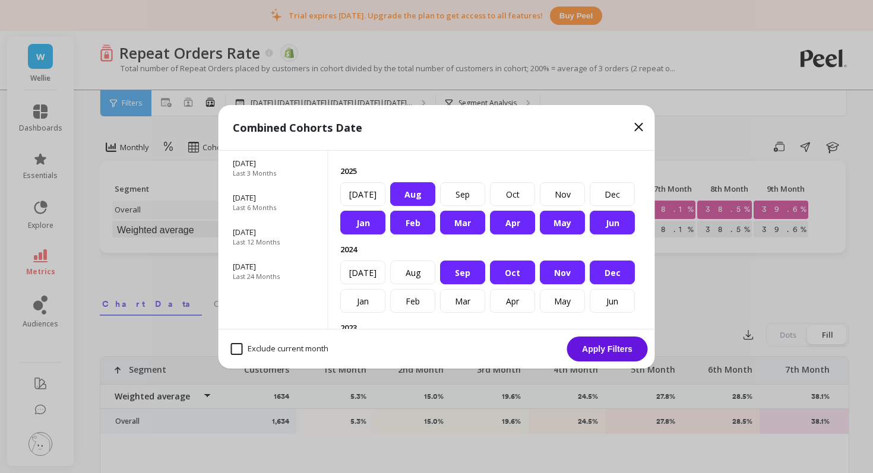
click at [411, 198] on div "Aug" at bounding box center [412, 194] width 45 height 24
click at [364, 221] on div "Jan" at bounding box center [362, 223] width 45 height 24
click at [416, 217] on div "Feb" at bounding box center [412, 223] width 45 height 24
click at [479, 218] on div "Mar" at bounding box center [462, 223] width 45 height 24
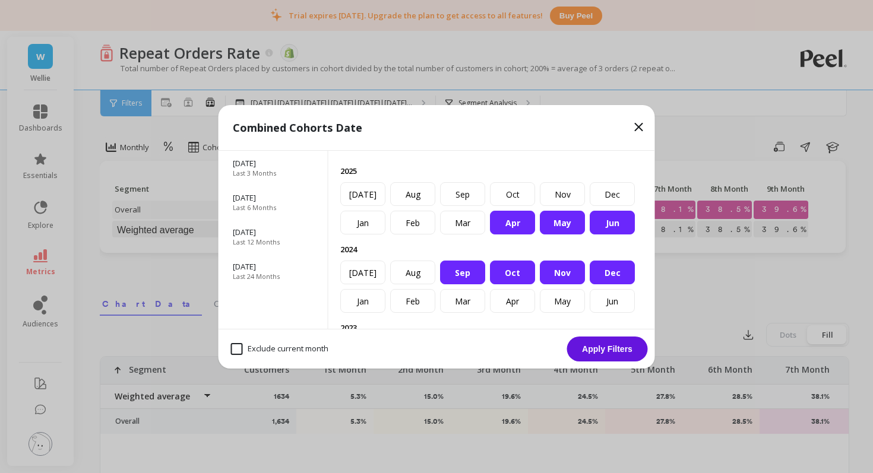
click at [532, 224] on div "Apr" at bounding box center [512, 223] width 45 height 24
click at [571, 224] on div "May" at bounding box center [562, 223] width 45 height 24
click at [609, 219] on div "Jun" at bounding box center [612, 223] width 45 height 24
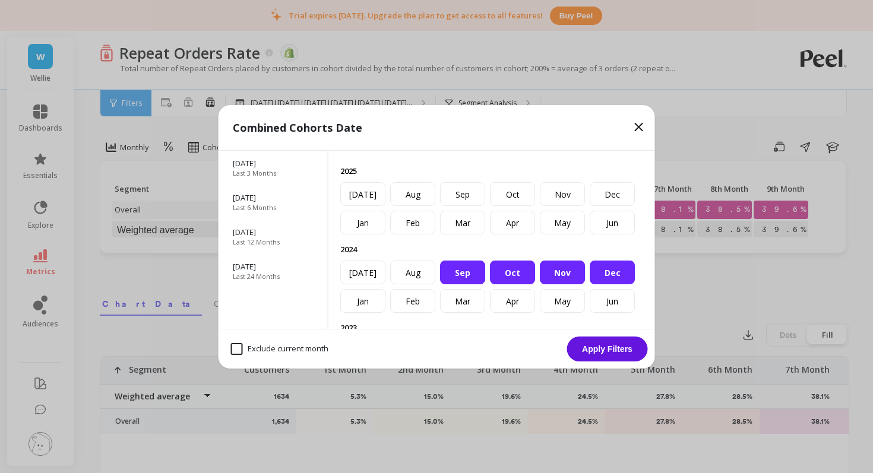
click at [463, 273] on div "Sep" at bounding box center [462, 273] width 45 height 24
click at [503, 273] on div "Oct" at bounding box center [512, 273] width 45 height 24
click at [554, 270] on div "Nov" at bounding box center [562, 273] width 45 height 24
click at [592, 270] on div "Dec" at bounding box center [612, 273] width 45 height 24
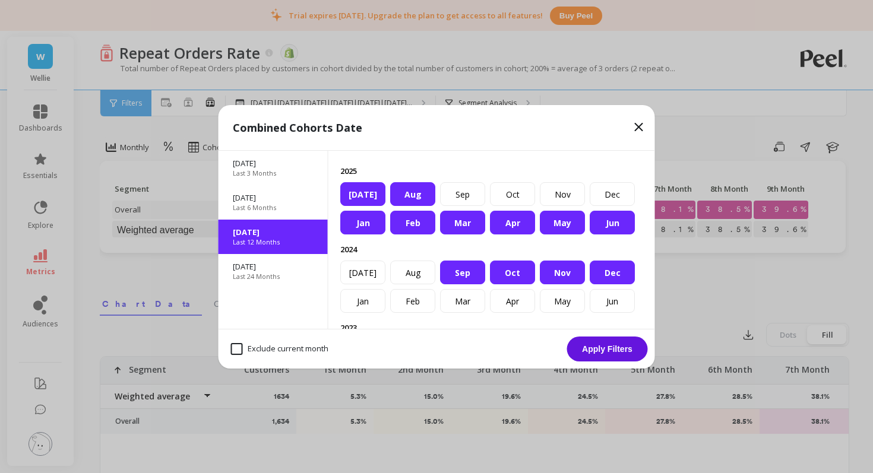
click at [602, 272] on div "Dec" at bounding box center [612, 273] width 45 height 24
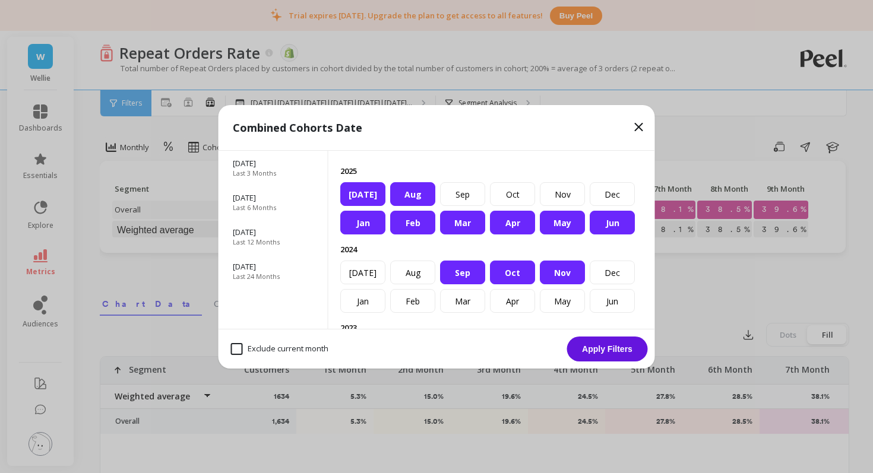
click at [575, 271] on div "Nov" at bounding box center [562, 273] width 45 height 24
click at [364, 226] on div "Jan" at bounding box center [362, 223] width 45 height 24
click at [454, 273] on div "Sep" at bounding box center [462, 273] width 45 height 24
click at [490, 271] on div "Oct" at bounding box center [512, 273] width 45 height 24
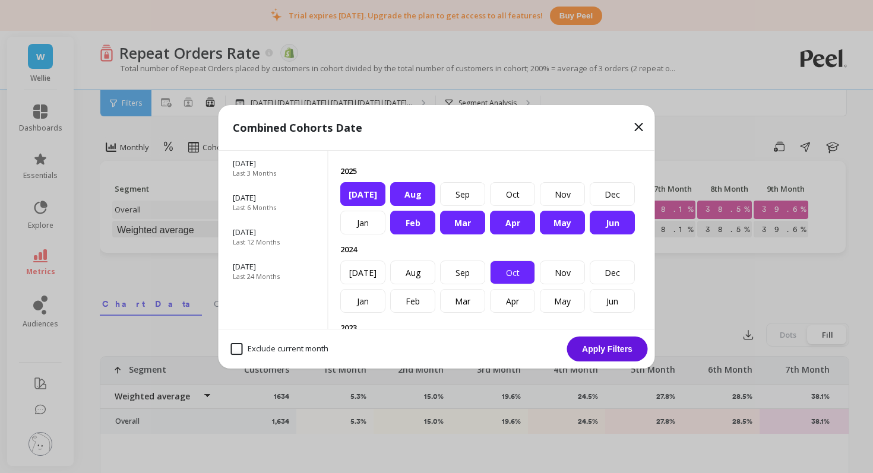
click at [505, 274] on div "Oct" at bounding box center [512, 273] width 45 height 24
click at [424, 226] on div "Feb" at bounding box center [412, 223] width 45 height 24
click at [471, 223] on div "Mar" at bounding box center [462, 223] width 45 height 24
click at [521, 223] on div "Apr" at bounding box center [512, 223] width 45 height 24
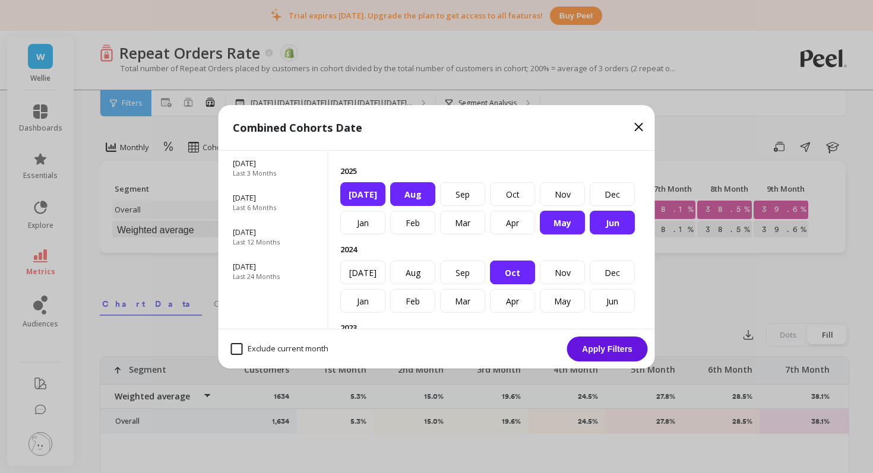
click at [521, 273] on div "Oct" at bounding box center [512, 273] width 45 height 24
click at [569, 217] on div "May" at bounding box center [562, 223] width 45 height 24
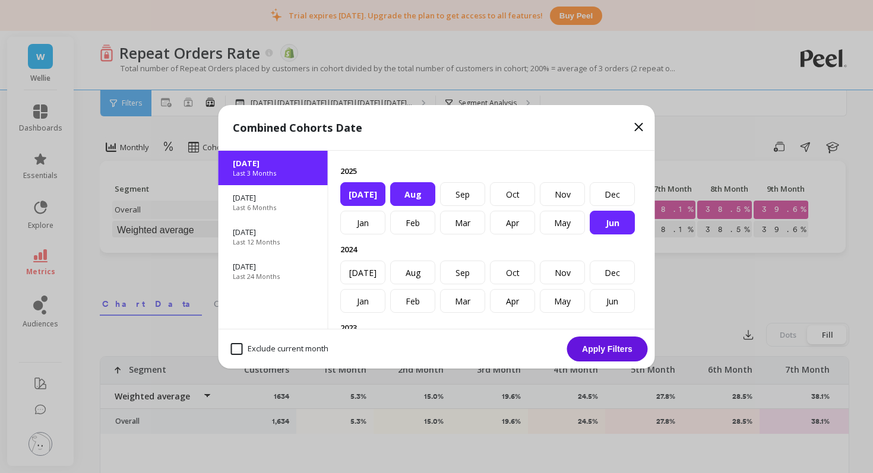
click at [252, 167] on p "[DATE]" at bounding box center [273, 163] width 81 height 11
click at [603, 354] on button "Apply Filters" at bounding box center [607, 349] width 81 height 25
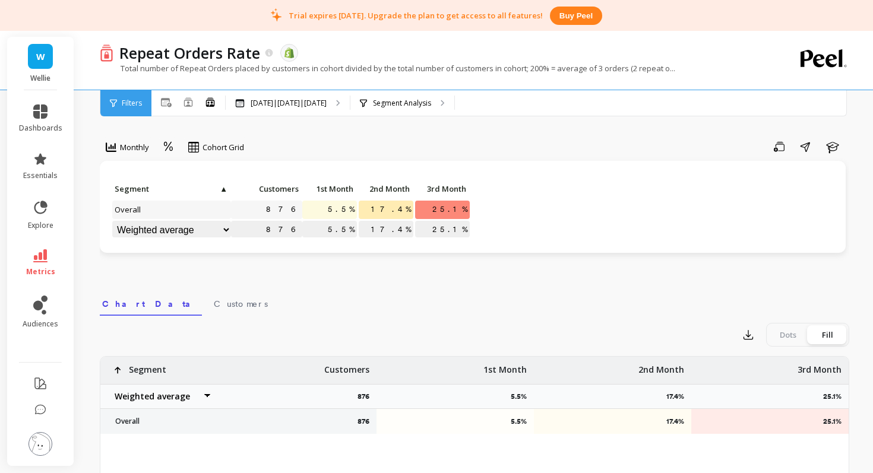
click at [227, 230] on select "Weighted average Weighted average excl. current month Sum [PERSON_NAME]" at bounding box center [171, 230] width 119 height 18
click at [191, 146] on icon at bounding box center [193, 147] width 11 height 11
click at [223, 192] on div "Cohort Line" at bounding box center [226, 196] width 68 height 11
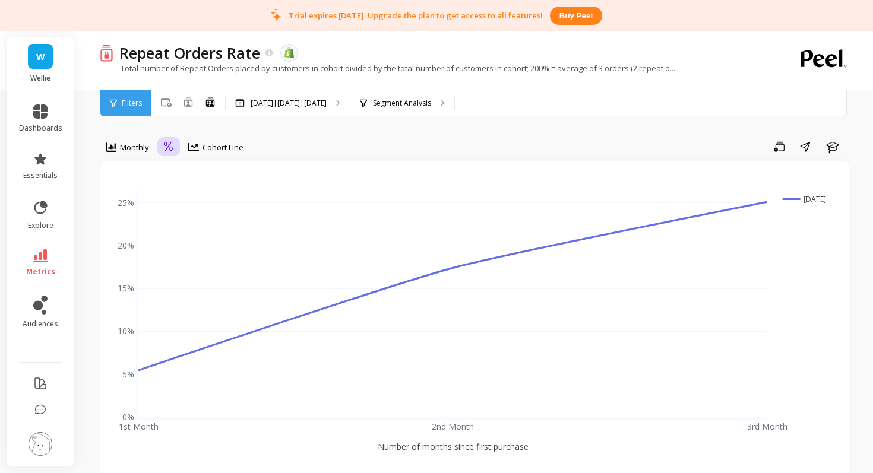
click at [175, 149] on div at bounding box center [169, 147] width 18 height 20
click at [194, 191] on div "Absolute" at bounding box center [201, 196] width 68 height 11
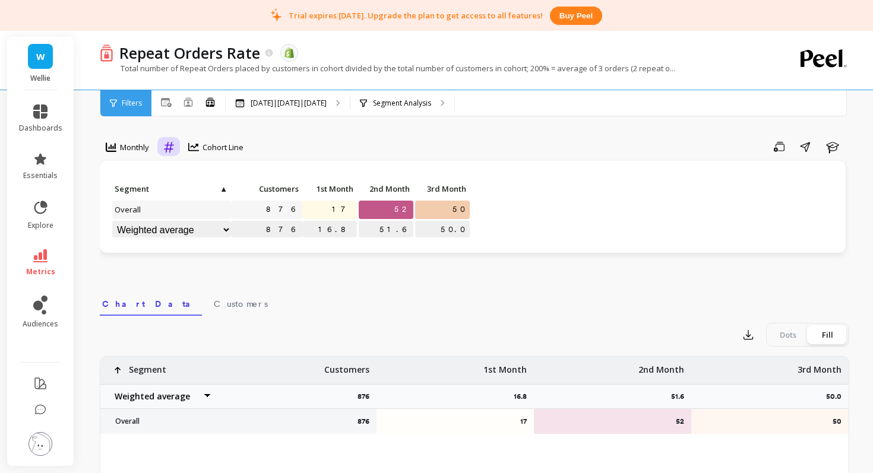
click at [167, 151] on icon at bounding box center [168, 146] width 11 height 11
click at [182, 167] on div "Relative" at bounding box center [201, 174] width 82 height 21
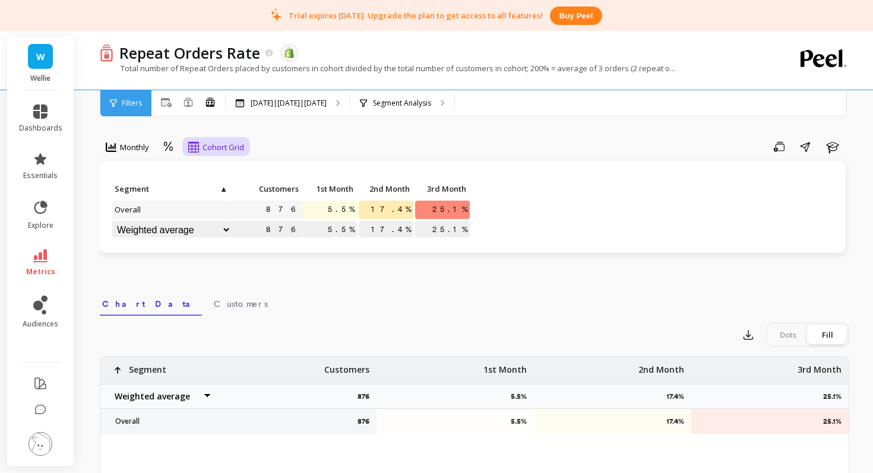
click at [204, 147] on span "Cohort Grid" at bounding box center [223, 147] width 42 height 11
click at [161, 148] on div at bounding box center [169, 147] width 18 height 20
click at [188, 198] on div "Absolute" at bounding box center [201, 196] width 68 height 11
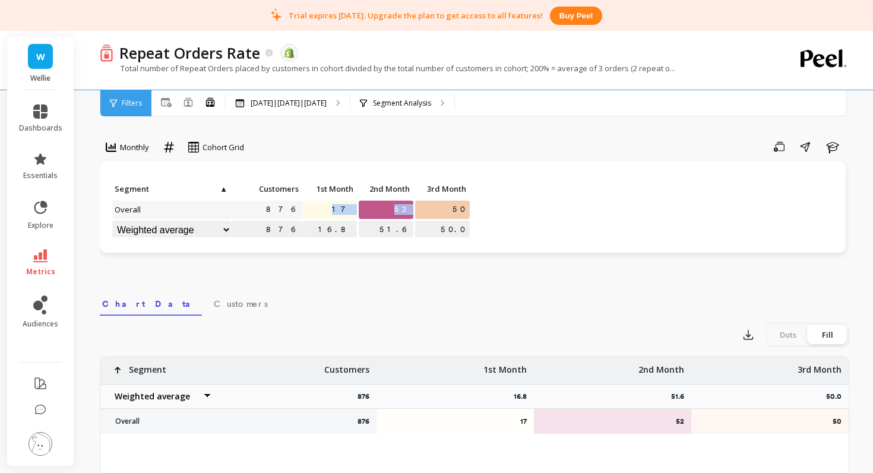
drag, startPoint x: 346, startPoint y: 210, endPoint x: 436, endPoint y: 213, distance: 89.7
click at [436, 214] on div "Click to create an audience 876 17 52 50 876 16.8 51.6 50.0 Segment ▲ Customers…" at bounding box center [291, 210] width 359 height 61
click at [446, 212] on p "50" at bounding box center [442, 210] width 55 height 18
drag, startPoint x: 455, startPoint y: 211, endPoint x: 468, endPoint y: 211, distance: 13.7
click at [457, 211] on span "50" at bounding box center [460, 210] width 20 height 18
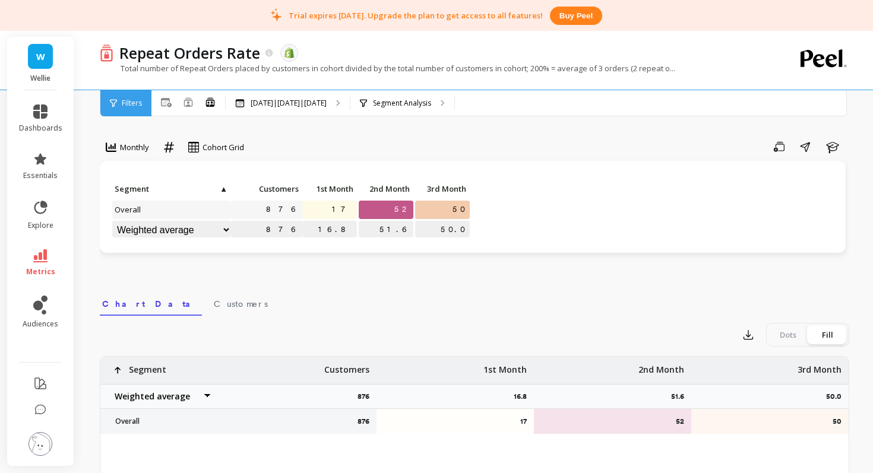
click at [468, 211] on span "50" at bounding box center [460, 210] width 20 height 18
drag, startPoint x: 467, startPoint y: 211, endPoint x: 330, endPoint y: 213, distance: 137.2
click at [329, 213] on div "Click to create an audience 876 17 52 50 876 16.8 51.6 50.0 Segment ▲ Customers…" at bounding box center [291, 210] width 359 height 61
click at [359, 211] on p "52" at bounding box center [386, 210] width 55 height 18
click at [384, 213] on p "52" at bounding box center [386, 210] width 55 height 18
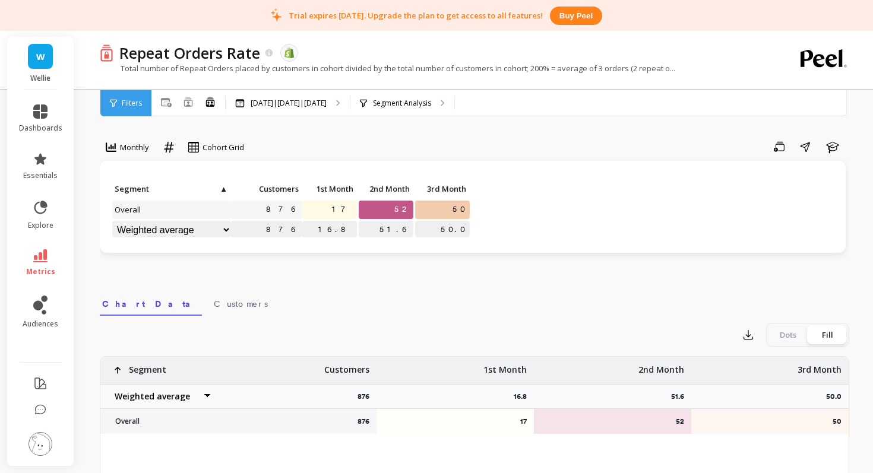
click at [436, 210] on p "50" at bounding box center [442, 210] width 55 height 18
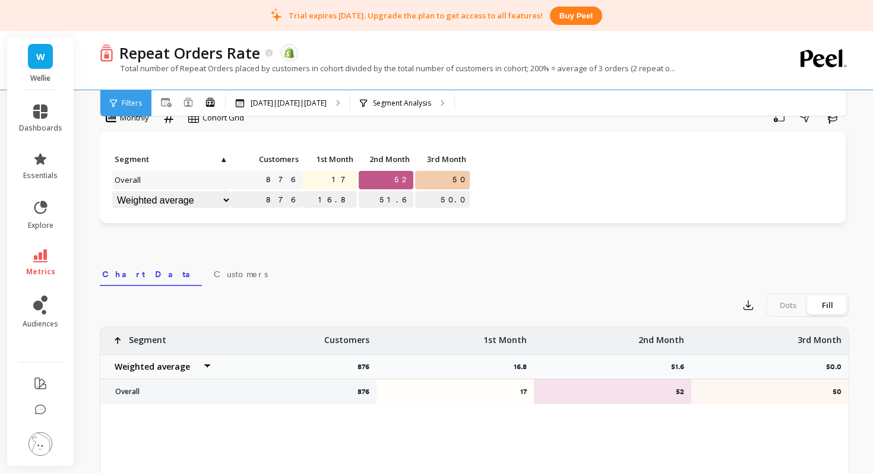
scroll to position [36, 0]
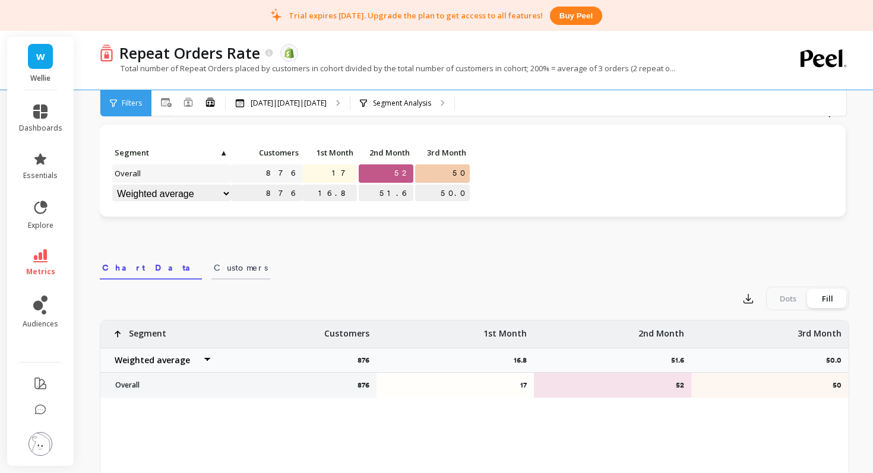
click at [214, 265] on span "Customers" at bounding box center [241, 268] width 54 height 12
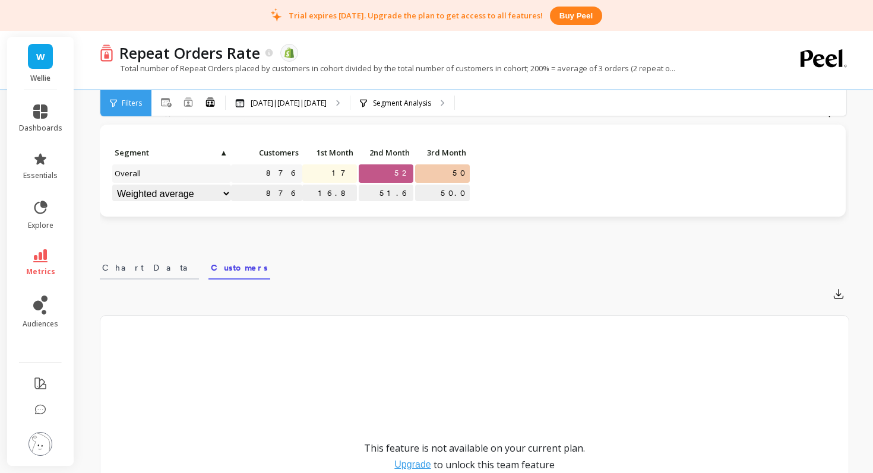
click at [134, 267] on span "Chart Data" at bounding box center [149, 268] width 94 height 12
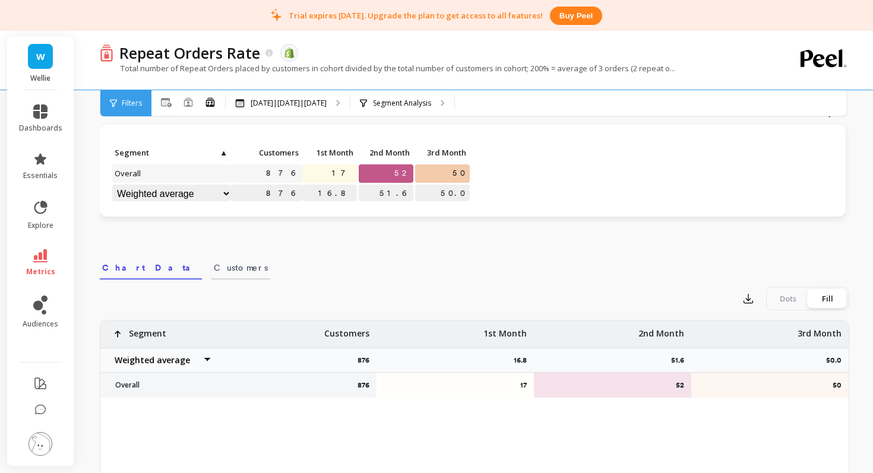
scroll to position [0, 0]
